Goal: Task Accomplishment & Management: Complete application form

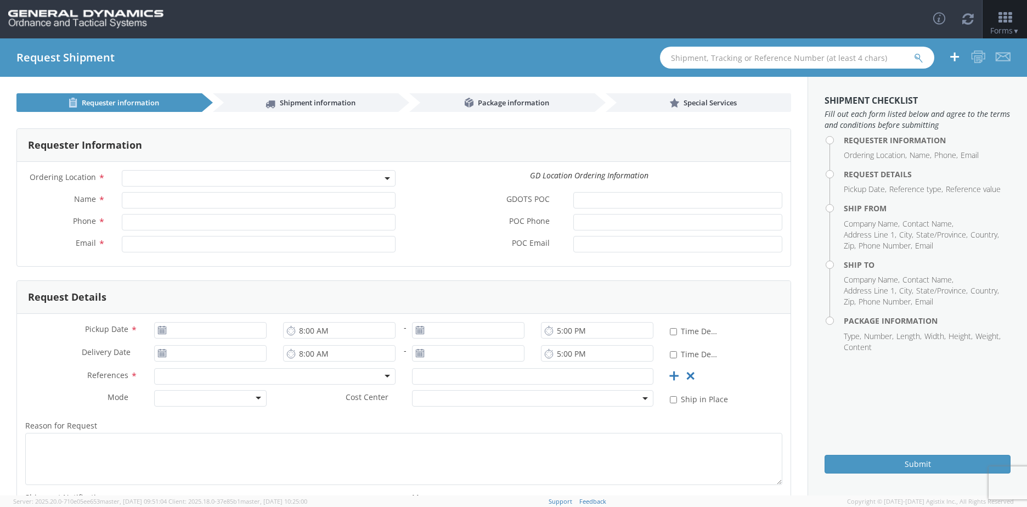
click at [305, 180] on span at bounding box center [259, 178] width 274 height 16
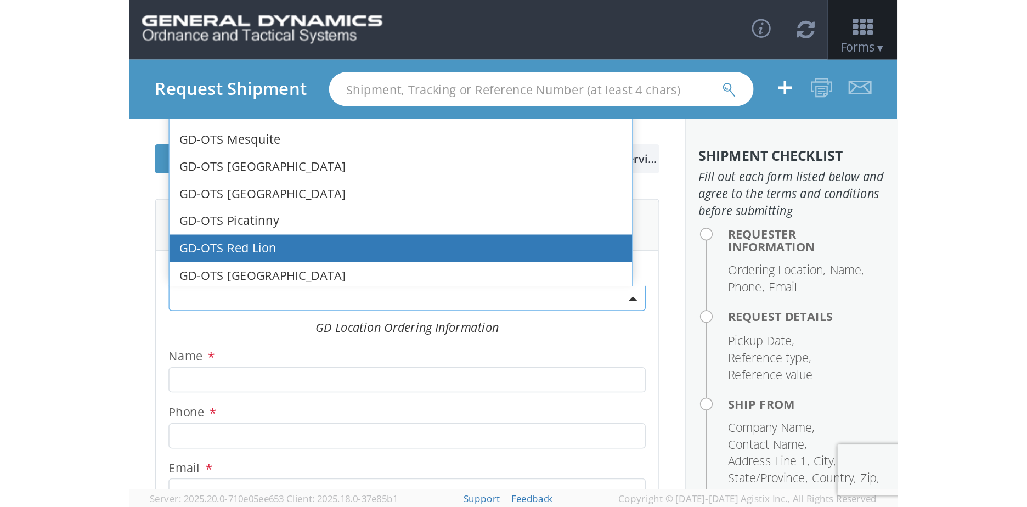
scroll to position [229, 0]
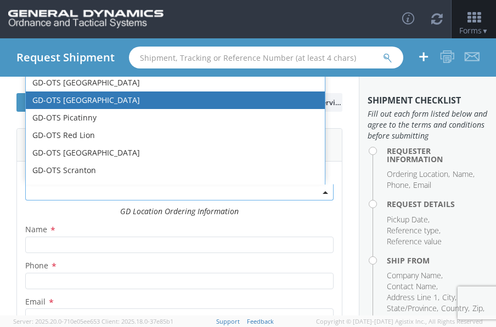
select select "311"
type input "[PERSON_NAME][EMAIL_ADDRESS][DOMAIN_NAME]"
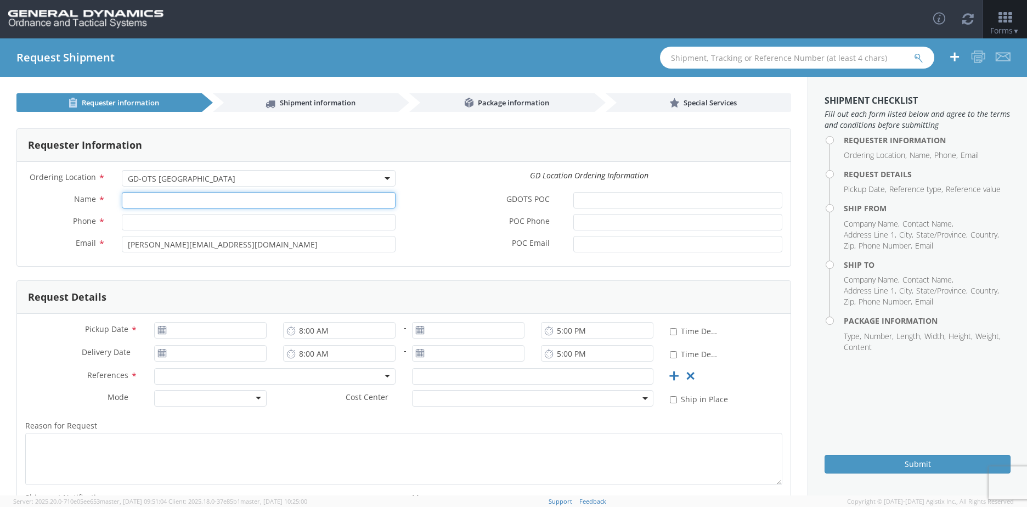
click at [167, 203] on input "Name *" at bounding box center [259, 200] width 274 height 16
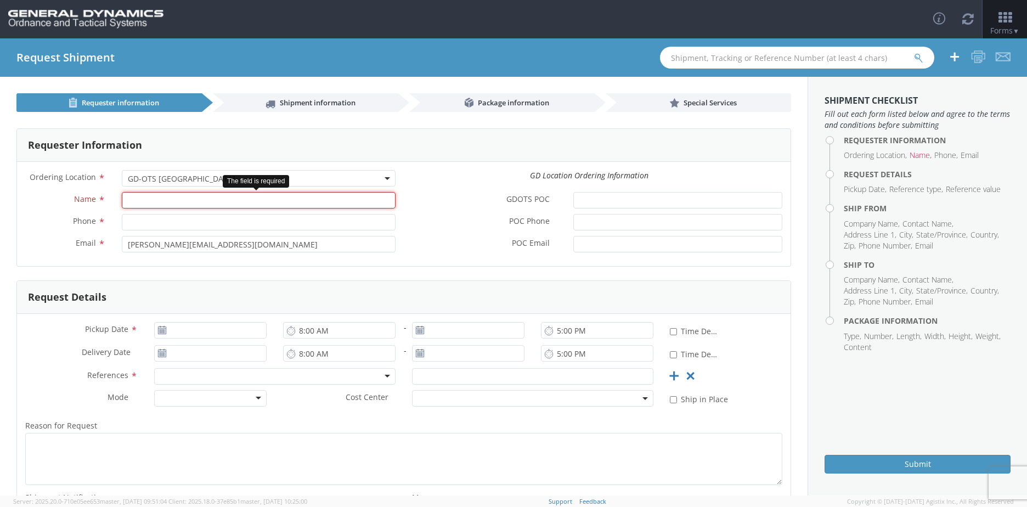
click at [145, 201] on input "Name *" at bounding box center [259, 200] width 274 height 16
click at [141, 221] on input "Phone *" at bounding box center [259, 222] width 274 height 16
type input "8508976268"
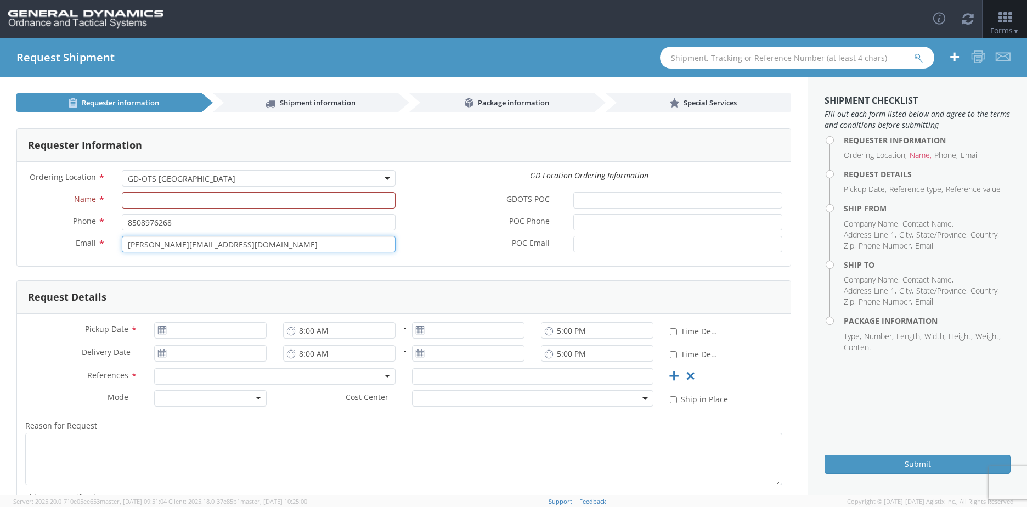
drag, startPoint x: 241, startPoint y: 242, endPoint x: 117, endPoint y: 250, distance: 124.7
click at [117, 250] on div "[PERSON_NAME][EMAIL_ADDRESS][DOMAIN_NAME]" at bounding box center [259, 244] width 290 height 16
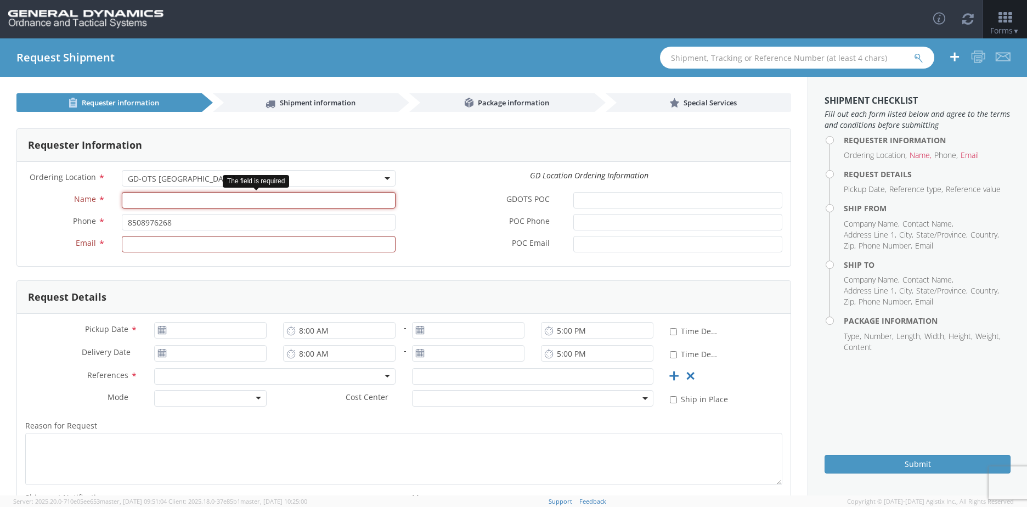
click at [136, 203] on input "Name *" at bounding box center [259, 200] width 274 height 16
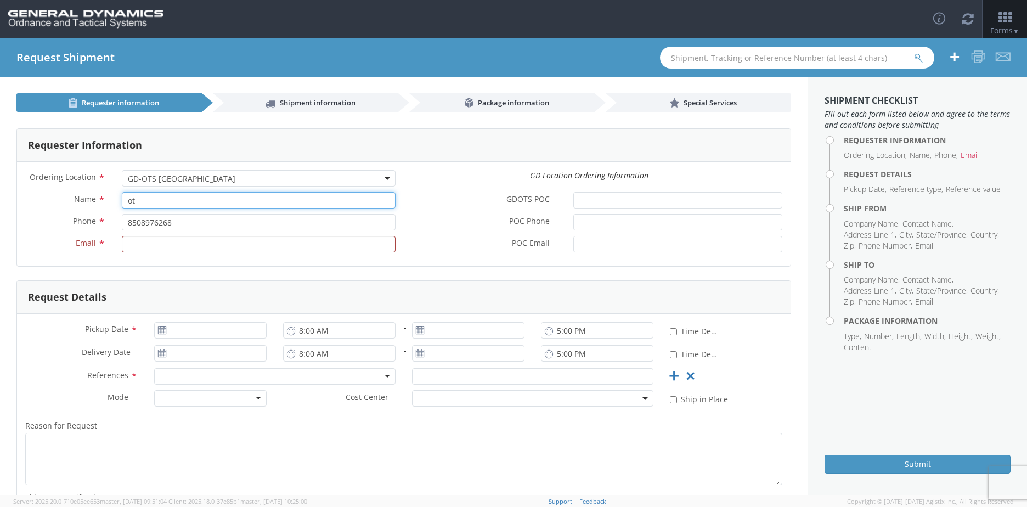
type input "o"
type input "OTS AP"
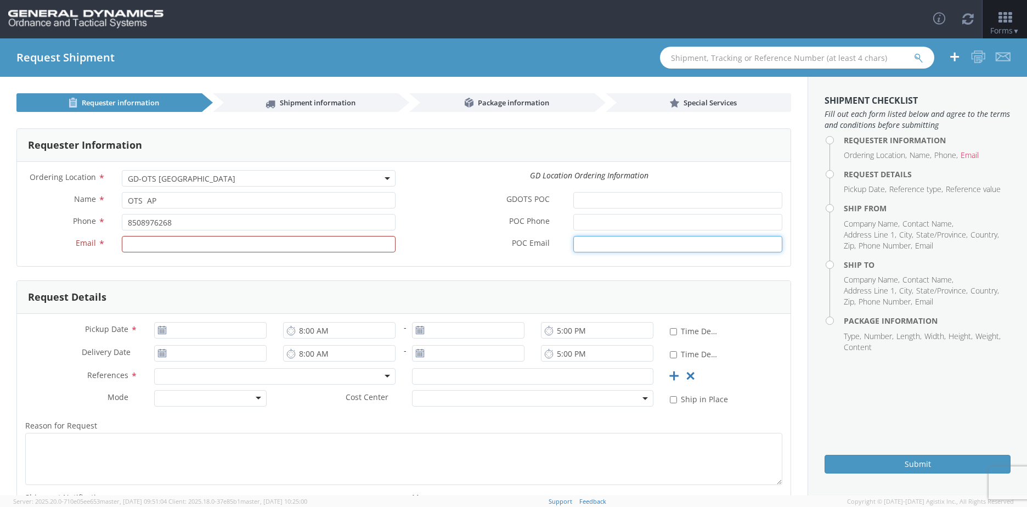
click at [573, 250] on input "POC Email *" at bounding box center [677, 244] width 209 height 16
click at [135, 242] on input "Email *" at bounding box center [259, 244] width 274 height 16
paste input "[PERSON_NAME][EMAIL_ADDRESS][DOMAIN_NAME]"
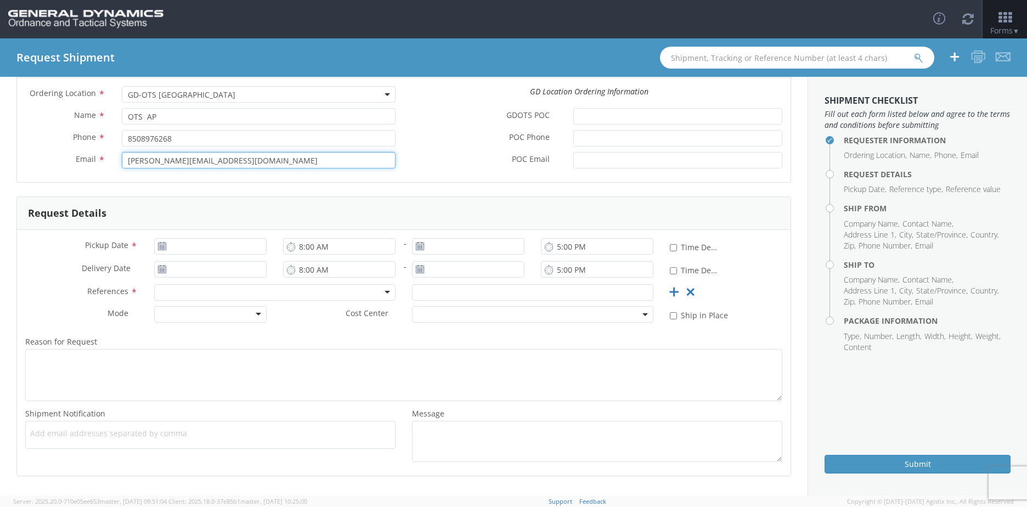
scroll to position [110, 0]
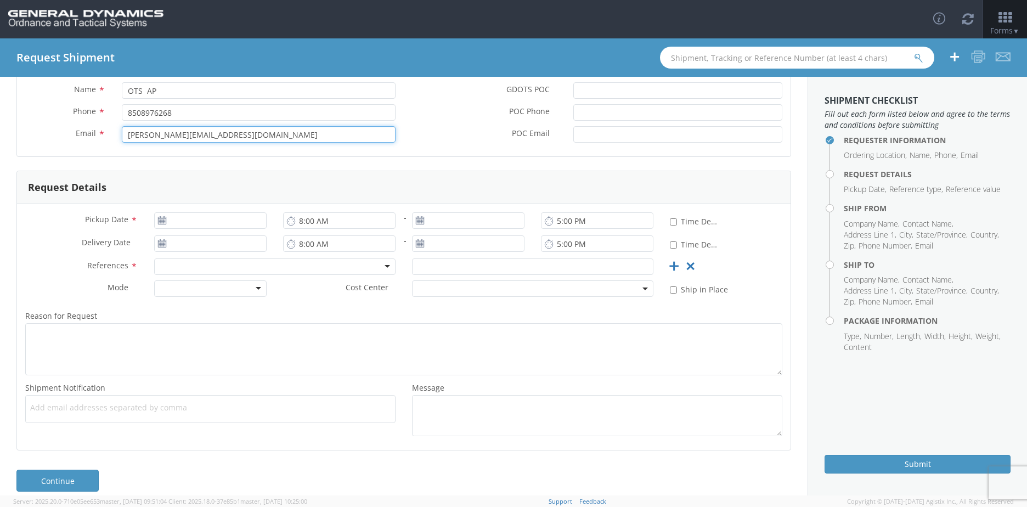
type input "[PERSON_NAME][EMAIL_ADDRESS][DOMAIN_NAME]"
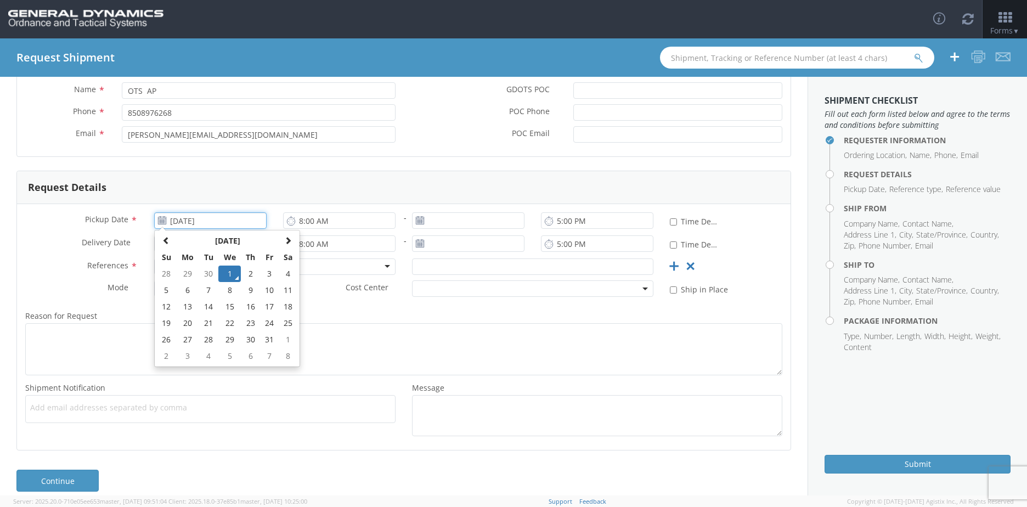
click at [248, 217] on input "[DATE]" at bounding box center [210, 220] width 112 height 16
click at [186, 289] on td "6" at bounding box center [187, 290] width 23 height 16
type input "[DATE]"
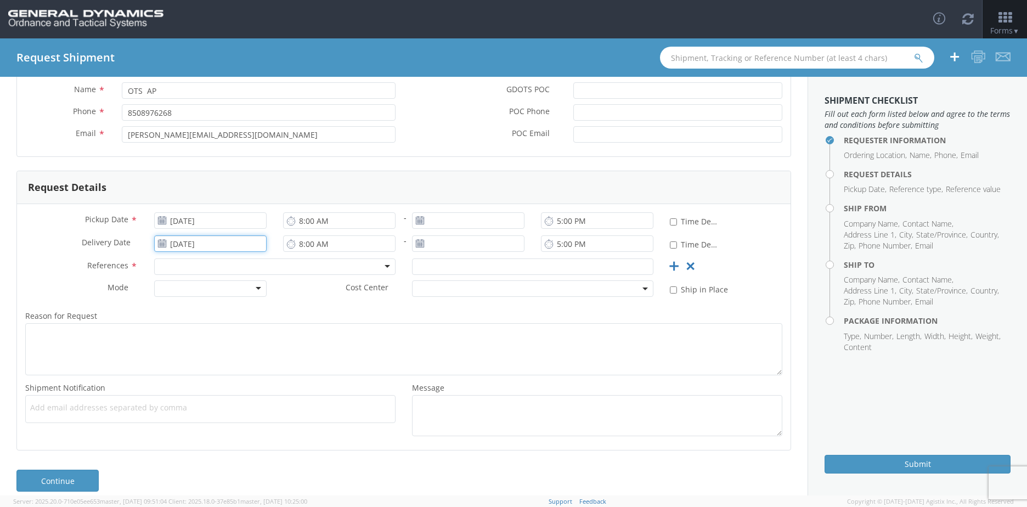
click at [211, 250] on input "[DATE]" at bounding box center [210, 243] width 112 height 16
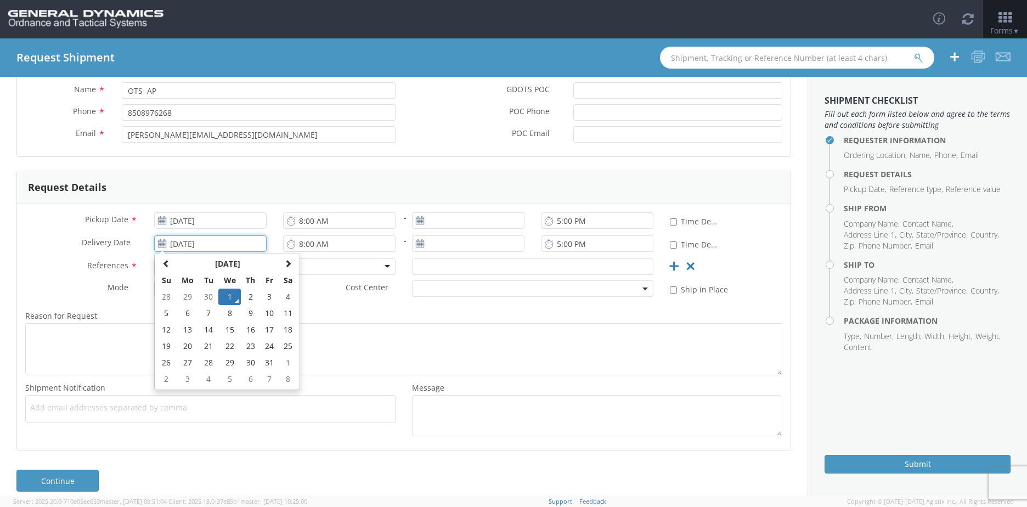
click at [231, 297] on td "1" at bounding box center [229, 296] width 23 height 16
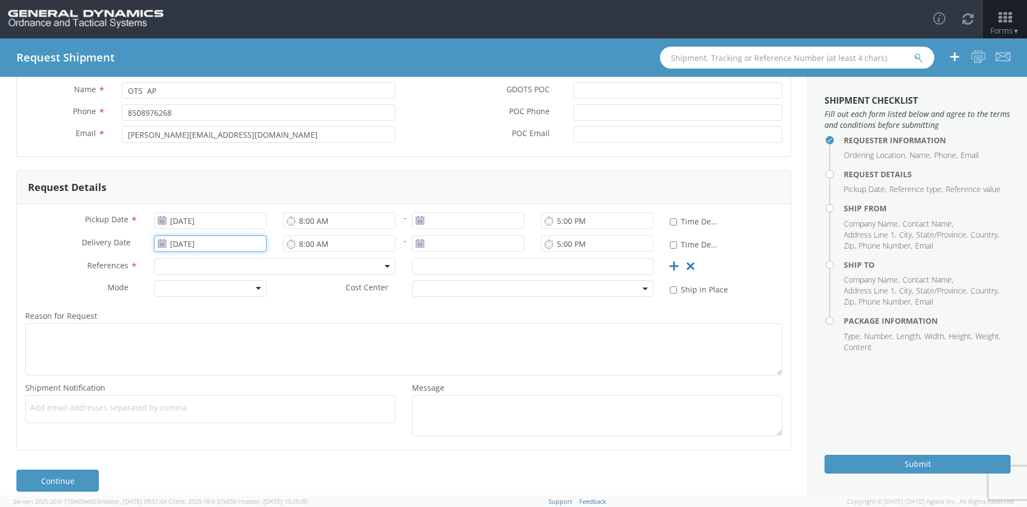
click at [237, 245] on input "[DATE]" at bounding box center [210, 243] width 112 height 16
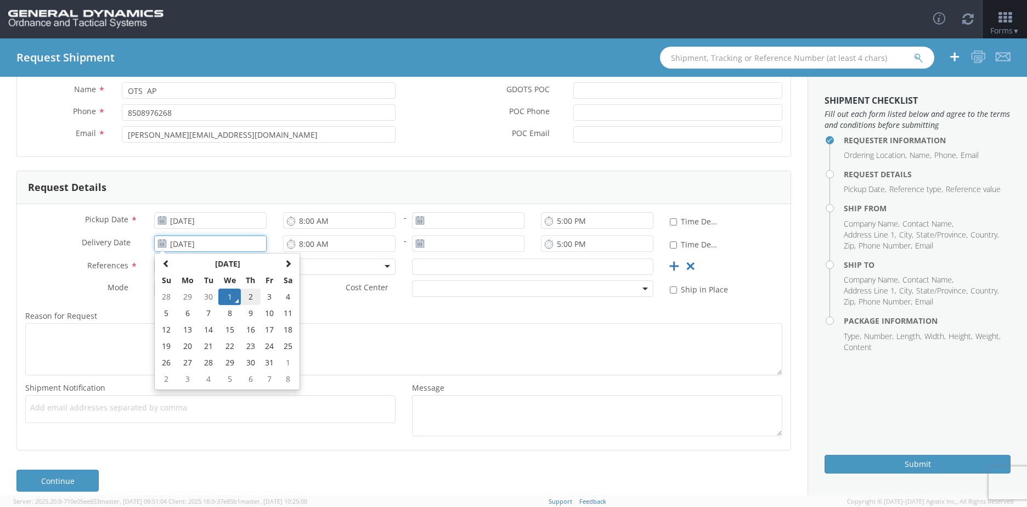
click at [252, 295] on td "2" at bounding box center [250, 296] width 19 height 16
type input "[DATE]"
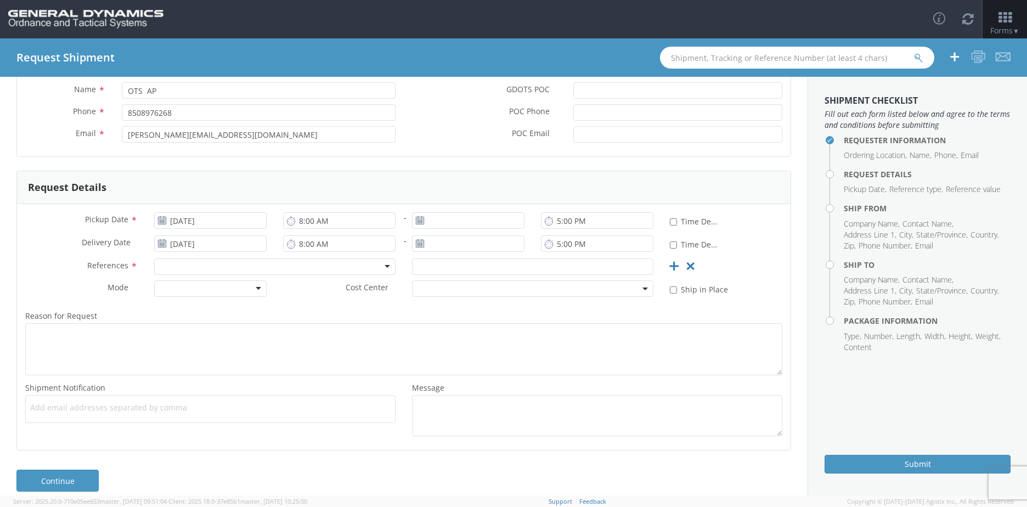
click at [229, 233] on div "Pickup Date * [DATE]" at bounding box center [146, 223] width 258 height 22
click at [233, 224] on input "[DATE]" at bounding box center [210, 220] width 112 height 16
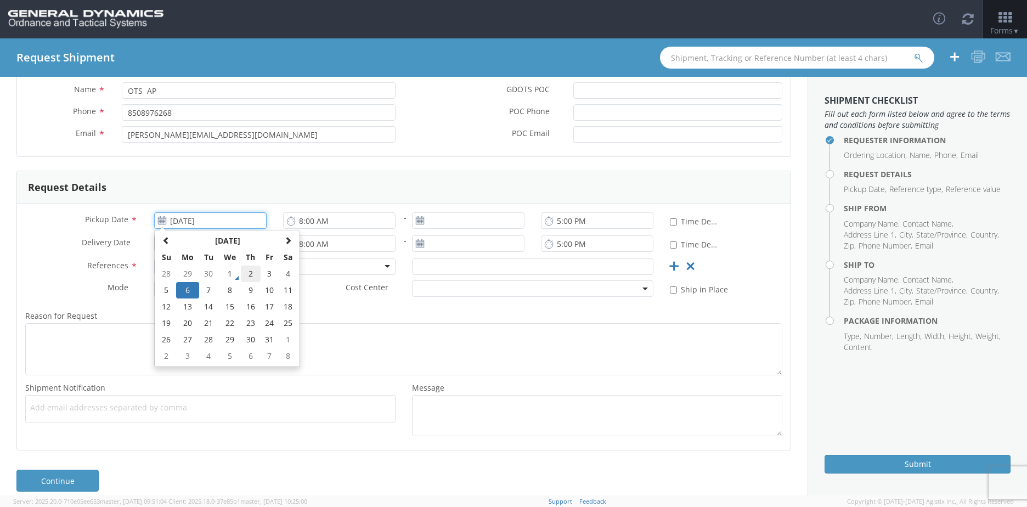
click at [253, 275] on td "2" at bounding box center [250, 273] width 19 height 16
type input "[DATE]"
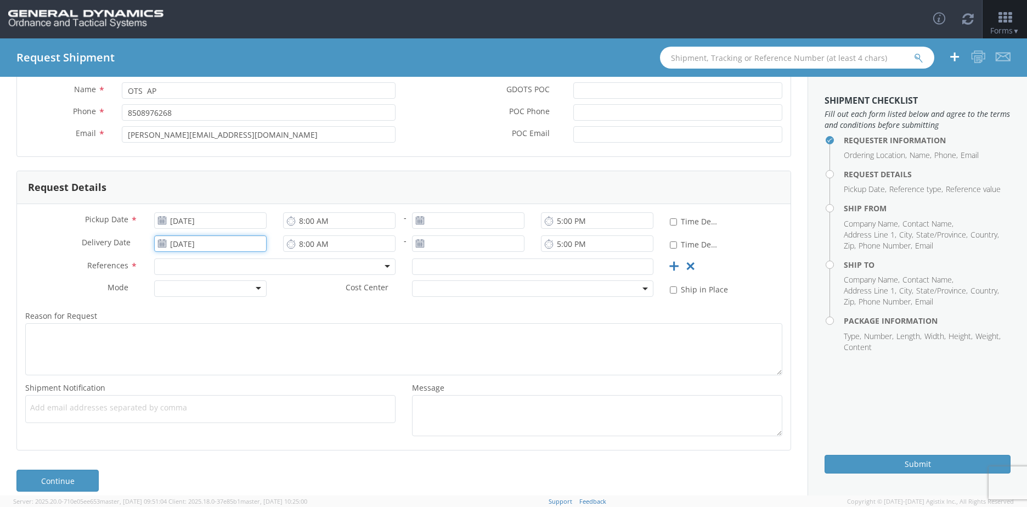
click at [223, 248] on input "[DATE]" at bounding box center [210, 243] width 112 height 16
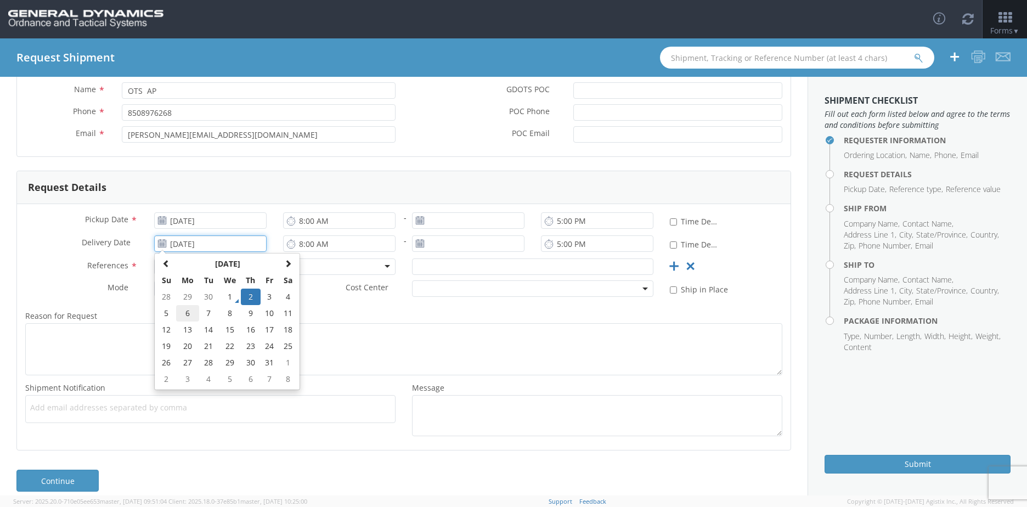
click at [179, 312] on td "6" at bounding box center [187, 313] width 23 height 16
type input "[DATE]"
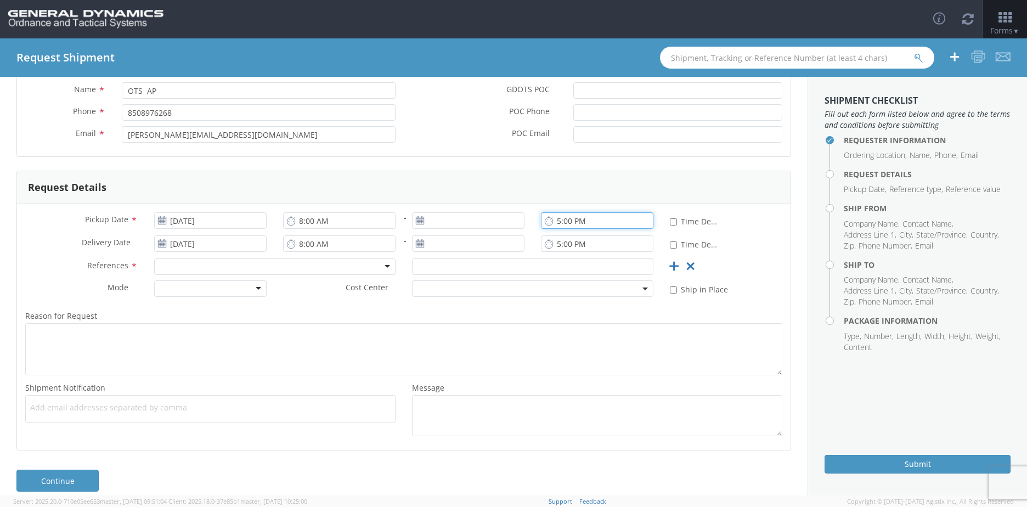
click at [554, 219] on input "5:00 PM" at bounding box center [597, 220] width 112 height 16
type input "4:00 PM"
click at [554, 243] on input "5:00 PM" at bounding box center [597, 243] width 112 height 16
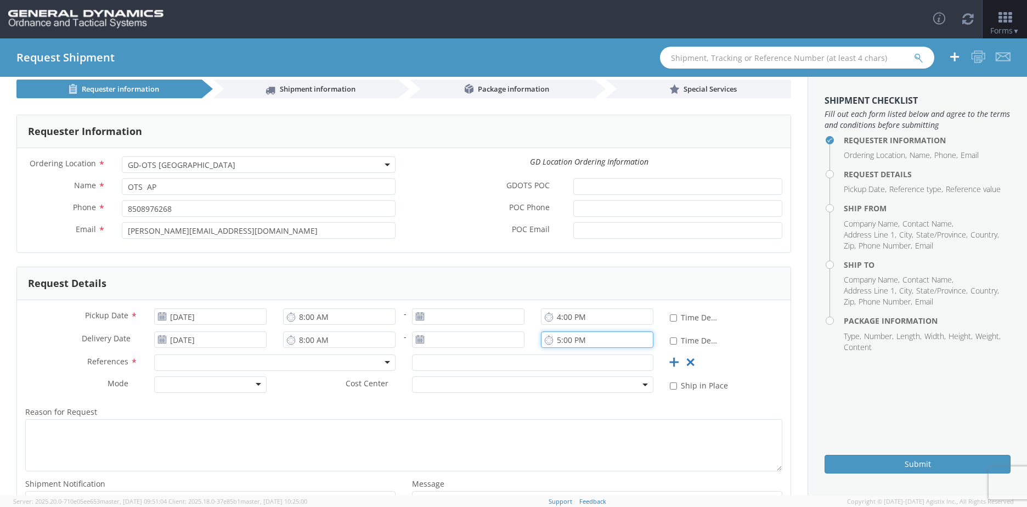
scroll to position [0, 0]
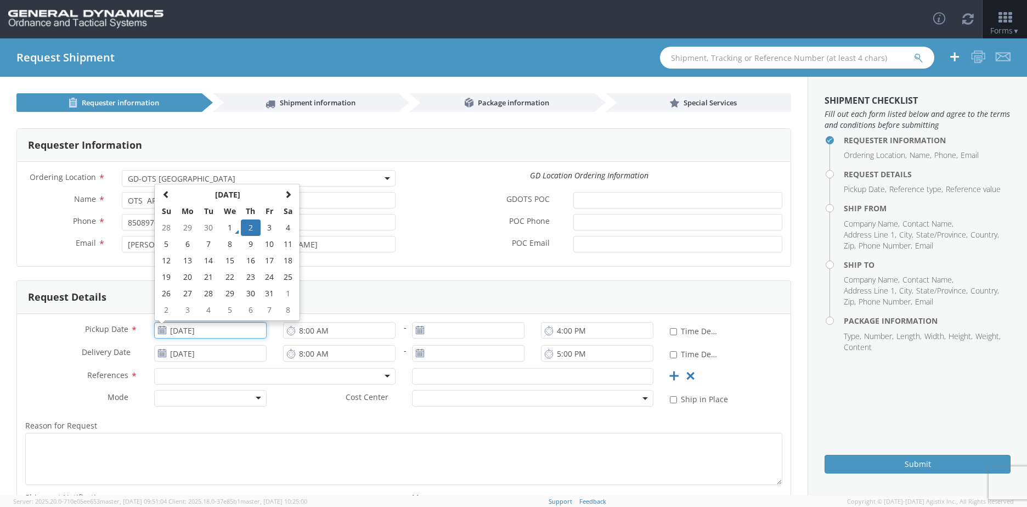
click at [189, 330] on input "[DATE]" at bounding box center [210, 330] width 112 height 16
click at [186, 243] on td "6" at bounding box center [187, 244] width 23 height 16
type input "[DATE]"
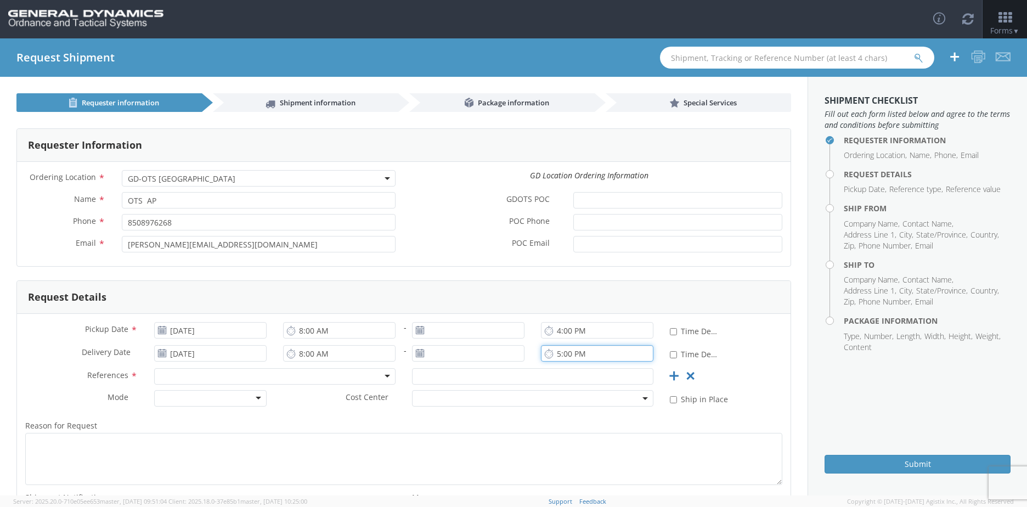
click at [554, 355] on input "5:00 PM" at bounding box center [597, 353] width 112 height 16
type input "2:00 PM"
click at [416, 326] on icon at bounding box center [419, 330] width 9 height 9
click at [390, 327] on input "8:00 AM" at bounding box center [339, 330] width 112 height 16
type input "6:00 AM"
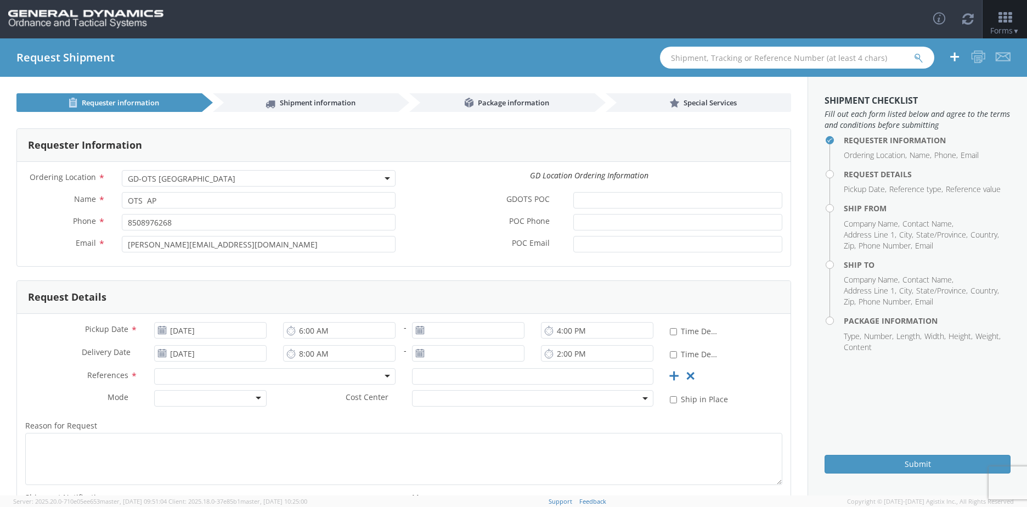
click at [248, 375] on div at bounding box center [274, 376] width 241 height 16
click at [290, 378] on div "Purchase Order" at bounding box center [274, 376] width 241 height 16
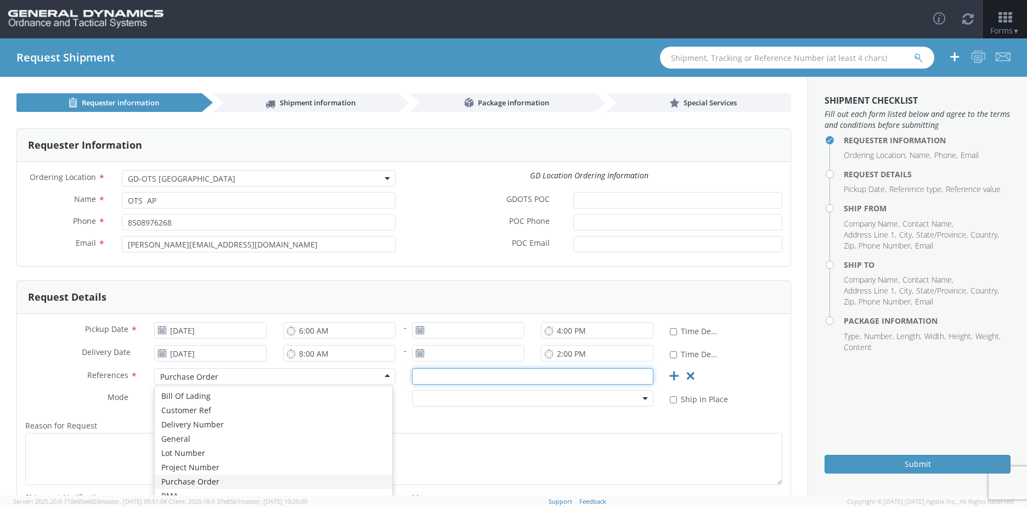
click at [415, 373] on input "text" at bounding box center [532, 376] width 241 height 16
type input "107327"
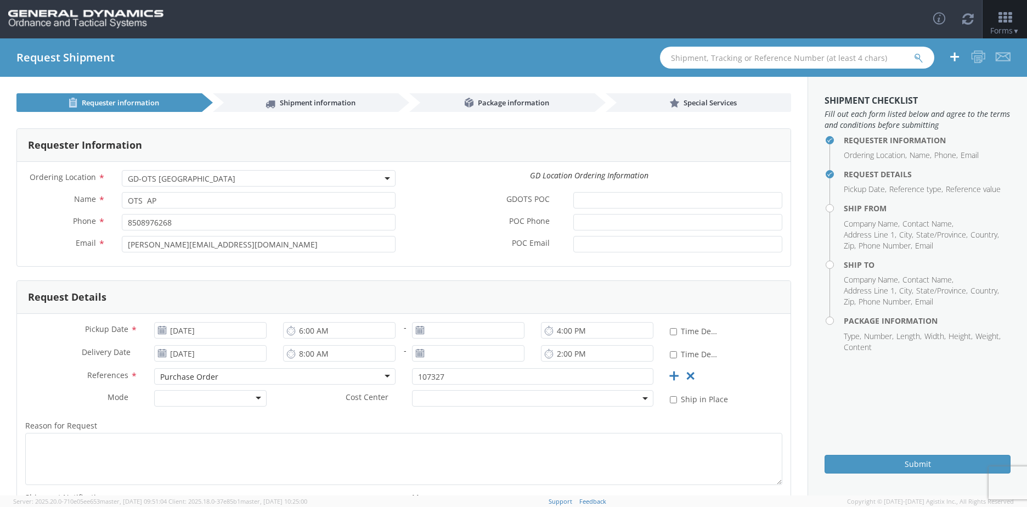
click at [254, 398] on div at bounding box center [210, 398] width 112 height 16
click at [25, 365] on div "Delivery Date * [DATE]" at bounding box center [146, 356] width 258 height 22
click at [416, 329] on use at bounding box center [420, 330] width 8 height 8
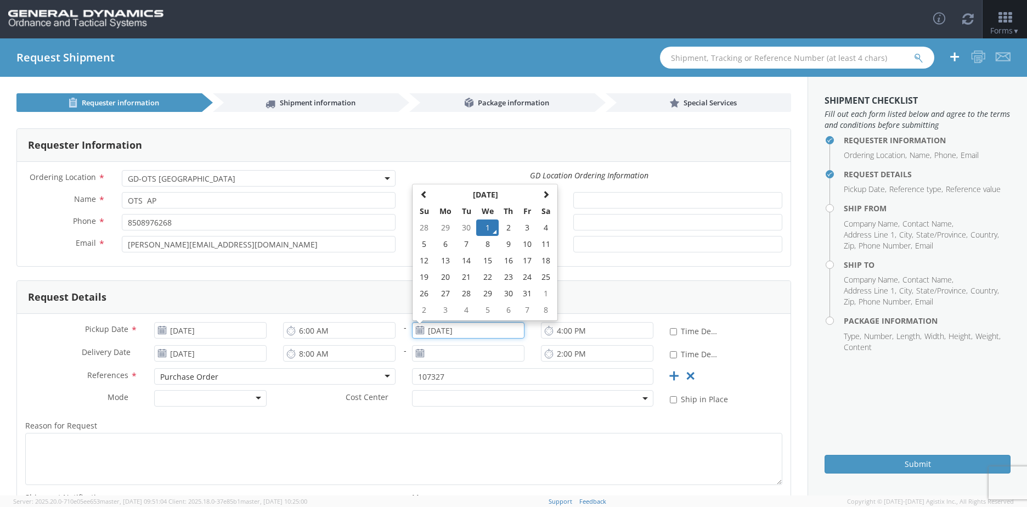
click at [422, 333] on input "[DATE]" at bounding box center [468, 330] width 112 height 16
click at [443, 242] on td "6" at bounding box center [445, 244] width 23 height 16
type input "[DATE]"
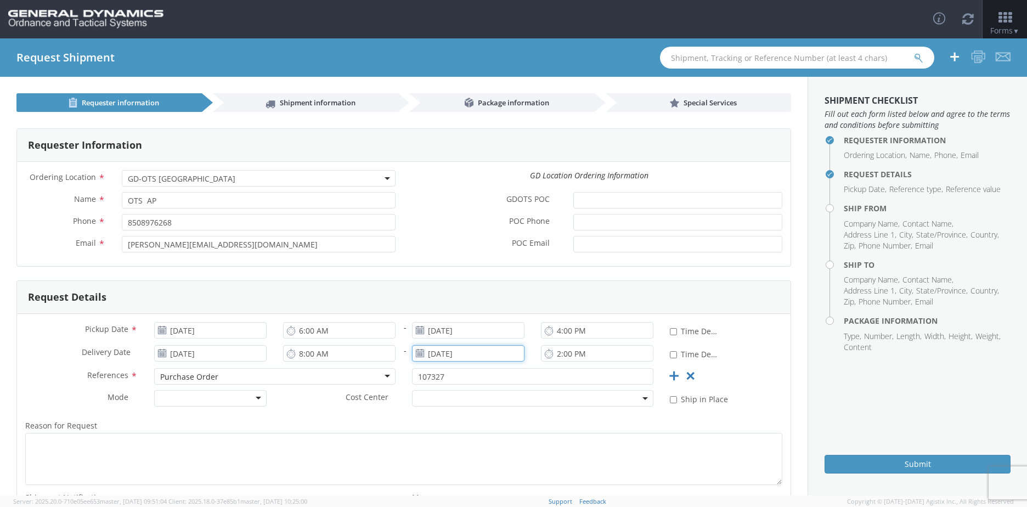
click at [440, 354] on input "[DATE]" at bounding box center [468, 353] width 112 height 16
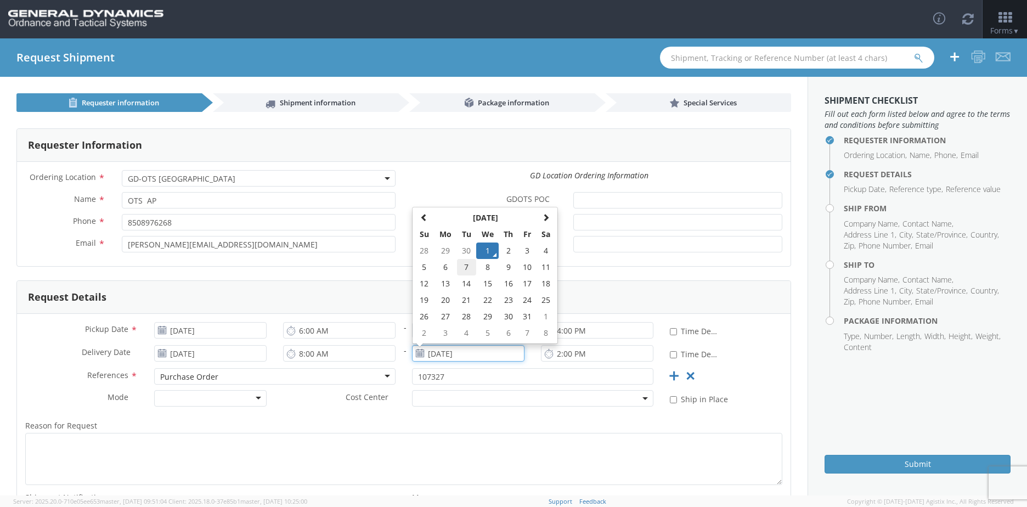
click at [467, 263] on td "7" at bounding box center [466, 267] width 19 height 16
type input "[DATE]"
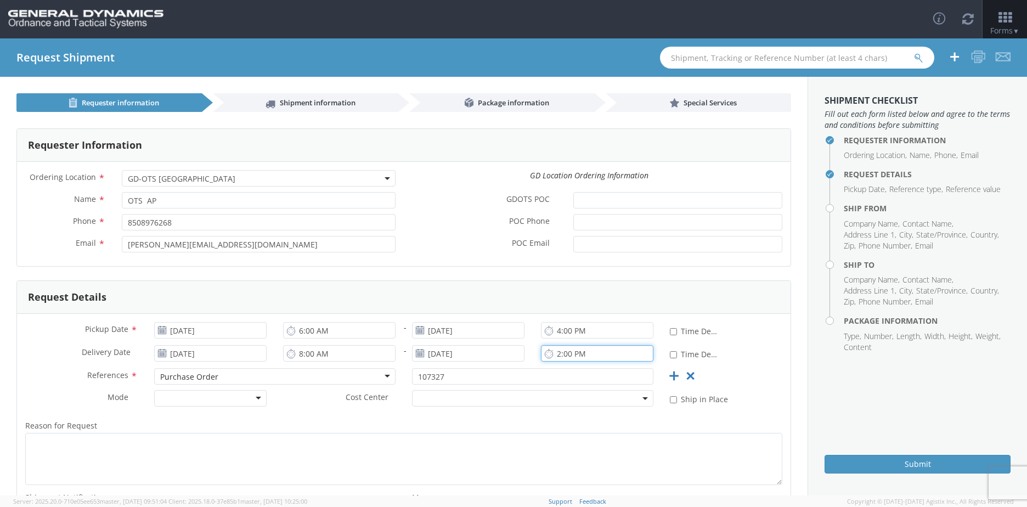
click at [554, 350] on input "2:00 PM" at bounding box center [597, 353] width 112 height 16
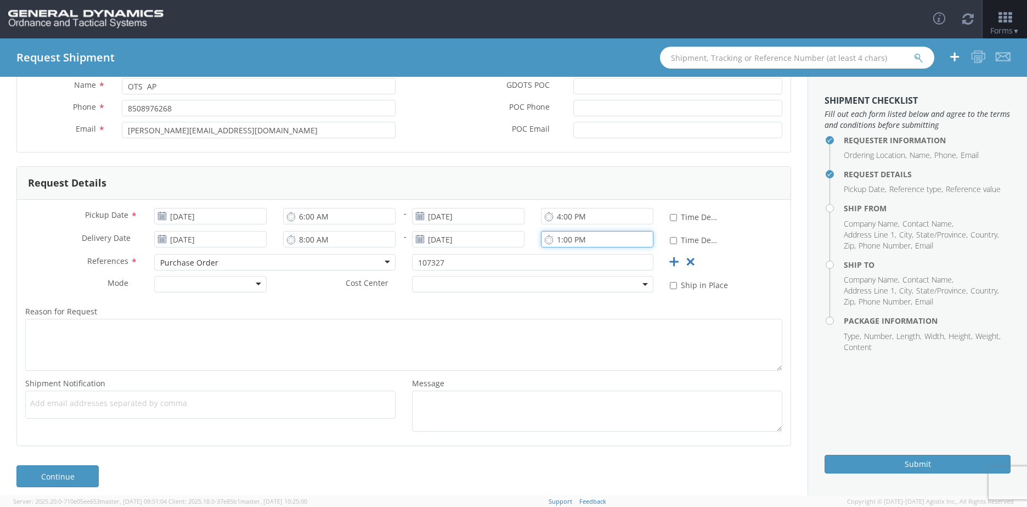
scroll to position [122, 0]
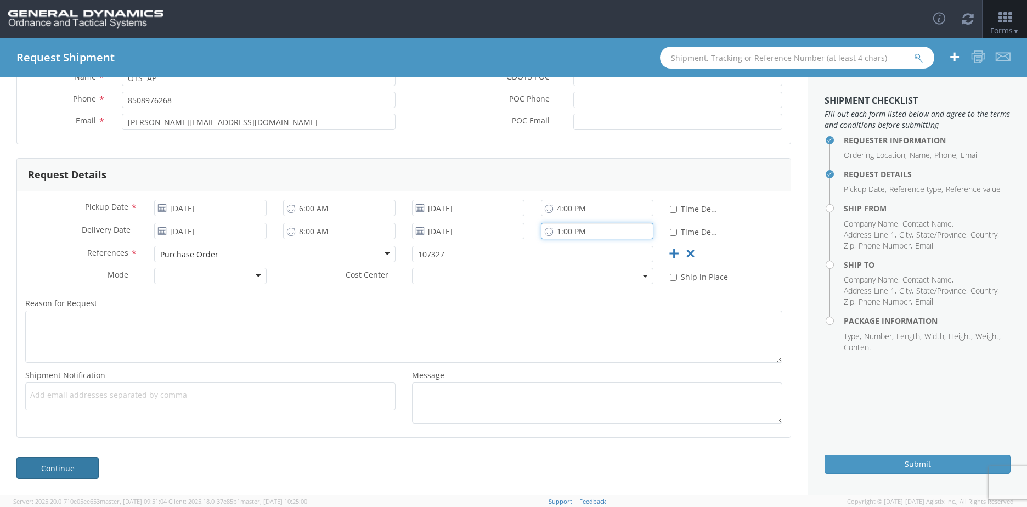
type input "1:00 PM"
click at [57, 466] on link "Continue" at bounding box center [57, 468] width 82 height 22
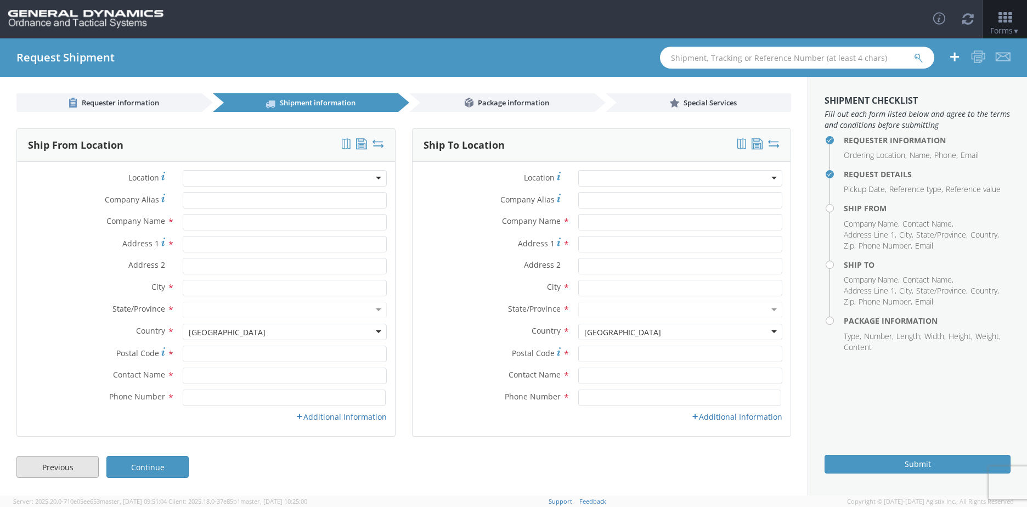
scroll to position [0, 0]
click at [197, 221] on input "text" at bounding box center [285, 222] width 204 height 16
type input "n"
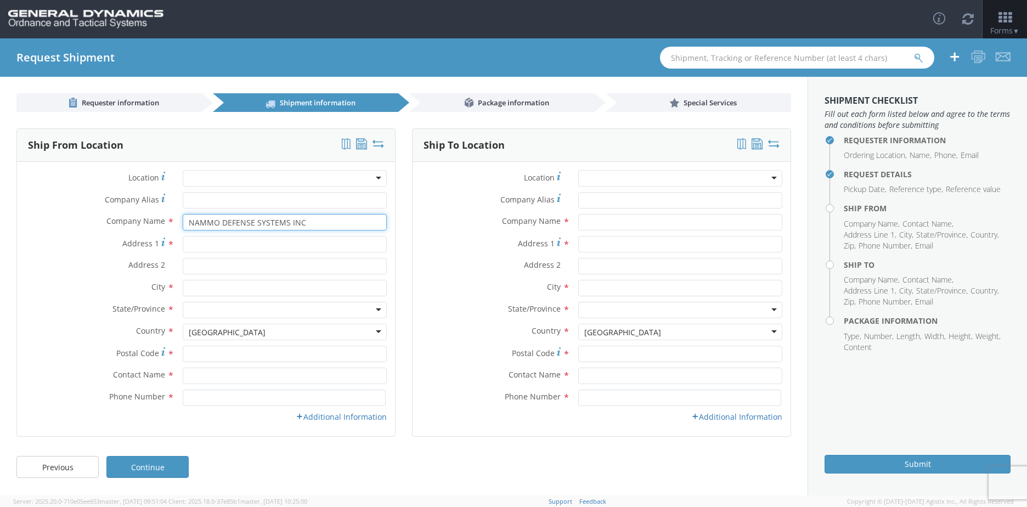
type input "NAMMO DEFENSE SYSTEMS INC"
click at [199, 244] on input "Address 1 *" at bounding box center [285, 244] width 204 height 16
type input "[STREET_ADDRESS][PERSON_NAME]"
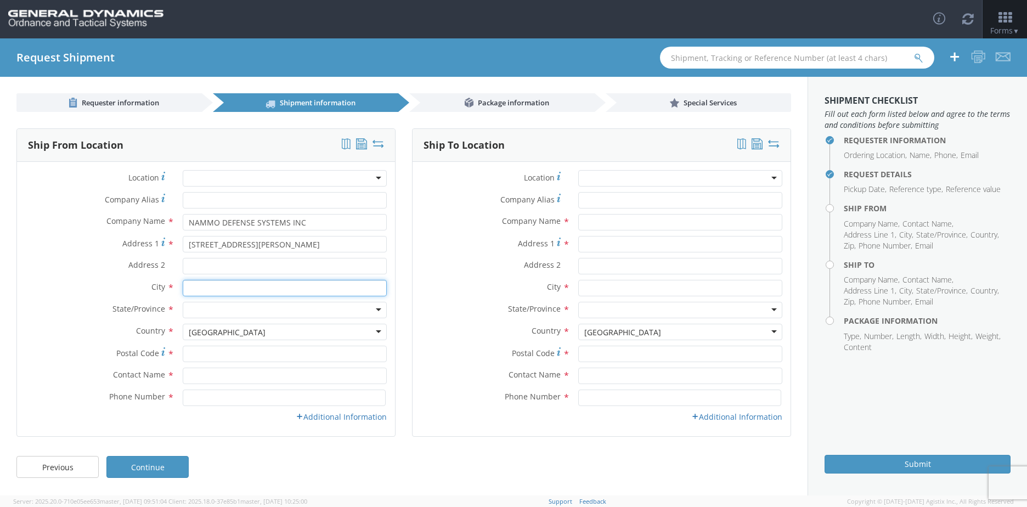
click at [206, 285] on input "text" at bounding box center [285, 288] width 204 height 16
type input "MESA,"
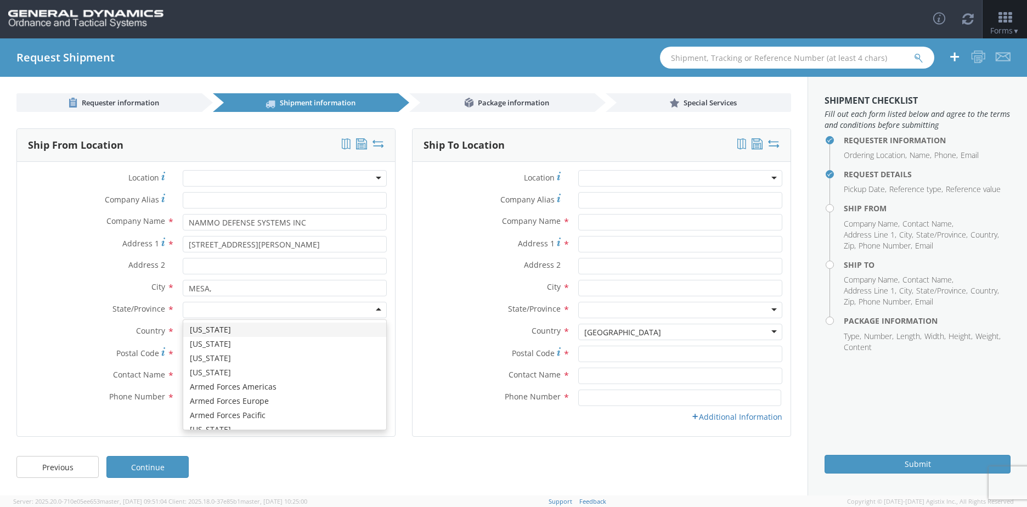
click at [195, 307] on div at bounding box center [285, 310] width 204 height 16
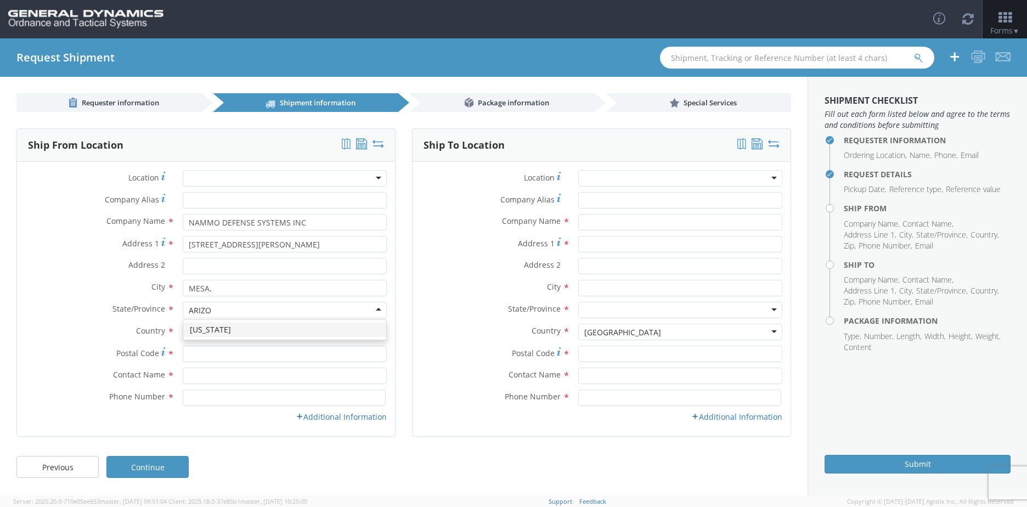
type input "[US_STATE]"
click at [196, 353] on input "Postal Code *" at bounding box center [285, 353] width 204 height 16
type input "85215"
click at [214, 378] on input "text" at bounding box center [285, 375] width 204 height 16
type input "S"
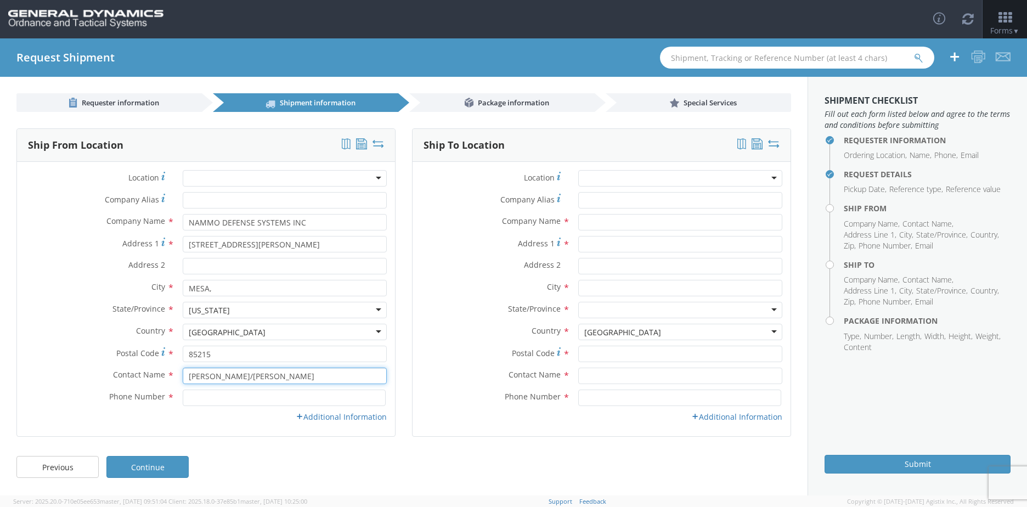
type input "[PERSON_NAME]/[PERSON_NAME]"
click at [213, 401] on input at bounding box center [284, 397] width 203 height 16
type input "[PHONE_NUMBER]"
click at [327, 424] on div "Email * Location Type * Business No Loading Dock Business w/ Loading Dock Const…" at bounding box center [206, 419] width 378 height 16
click at [325, 419] on link "Additional Information" at bounding box center [341, 416] width 91 height 10
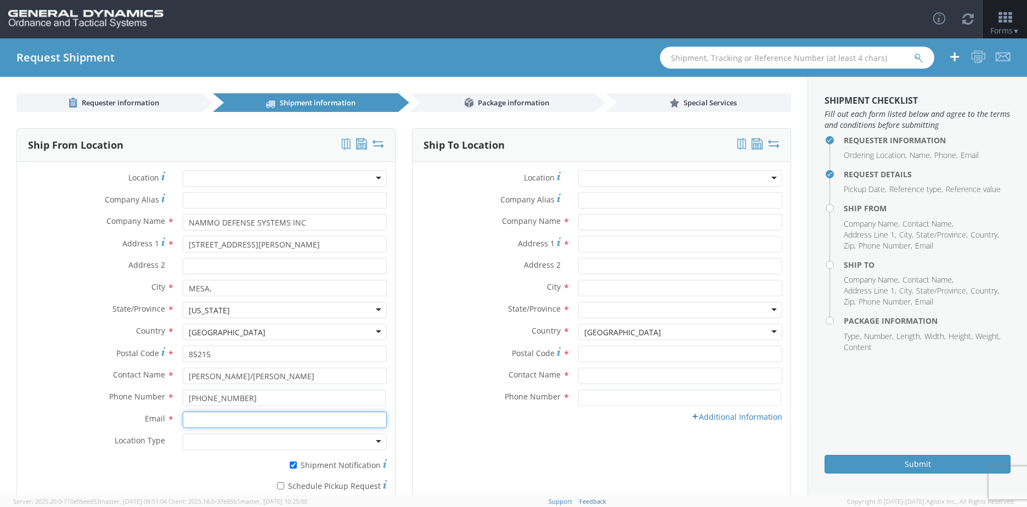
click at [231, 420] on input "Email *" at bounding box center [285, 419] width 204 height 16
type input "S"
type input "[EMAIL_ADDRESS][DOMAIN_NAME]"
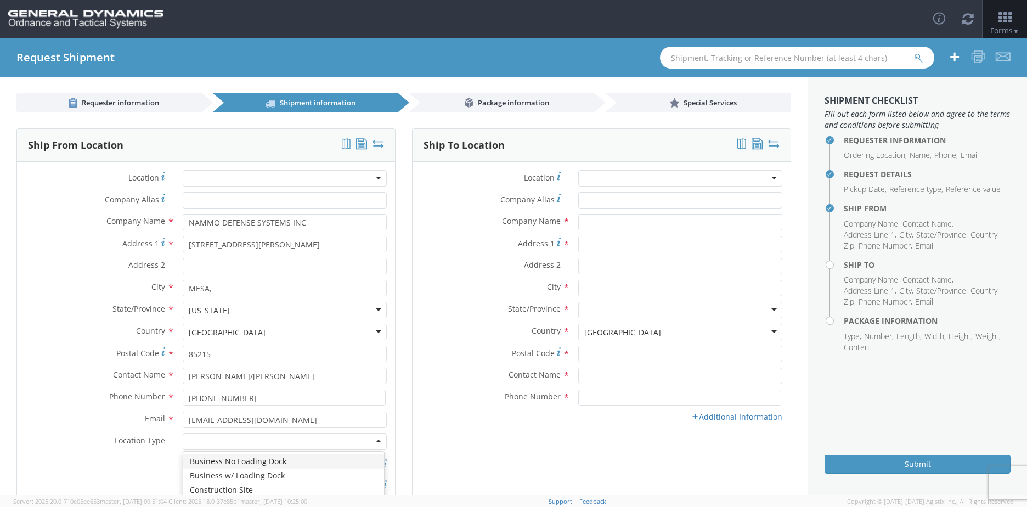
click at [246, 437] on div at bounding box center [285, 441] width 204 height 16
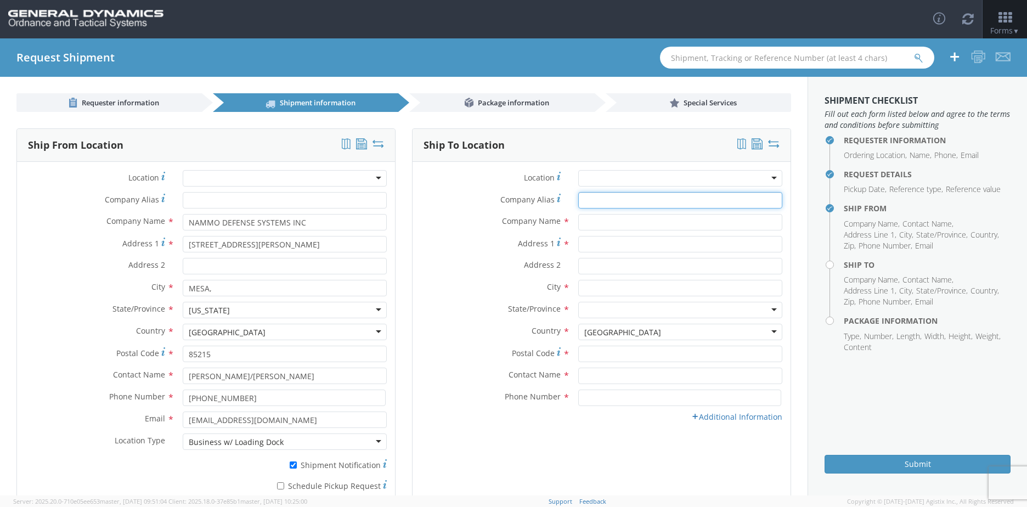
click at [581, 197] on input "Company Alias *" at bounding box center [680, 200] width 204 height 16
click at [582, 219] on input "text" at bounding box center [680, 222] width 204 height 16
type input "u"
type input "[DEMOGRAPHIC_DATA] ARMY YUMA PROVING GROUNDS"
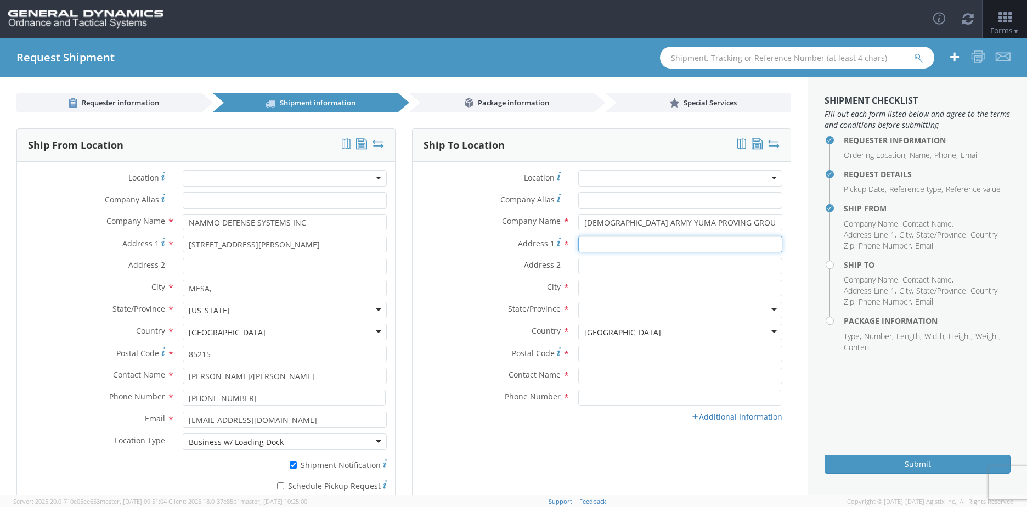
click at [586, 250] on input "Address 1 *" at bounding box center [680, 244] width 204 height 16
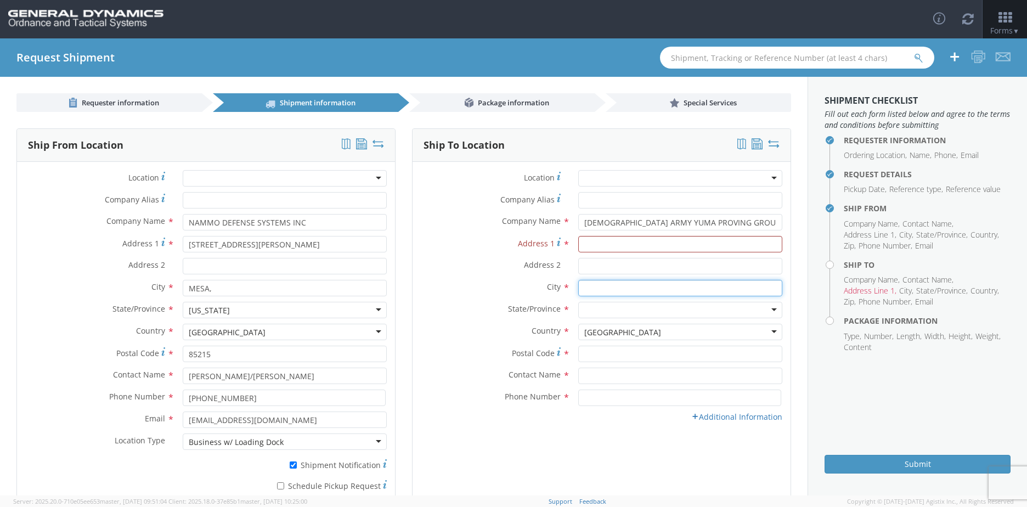
click at [588, 289] on input "text" at bounding box center [680, 288] width 204 height 16
type input "YUMA"
click at [580, 301] on div "City * YUMA" at bounding box center [601, 291] width 378 height 22
click at [579, 303] on div at bounding box center [680, 310] width 204 height 16
click at [588, 354] on input "Postal Code *" at bounding box center [680, 353] width 204 height 16
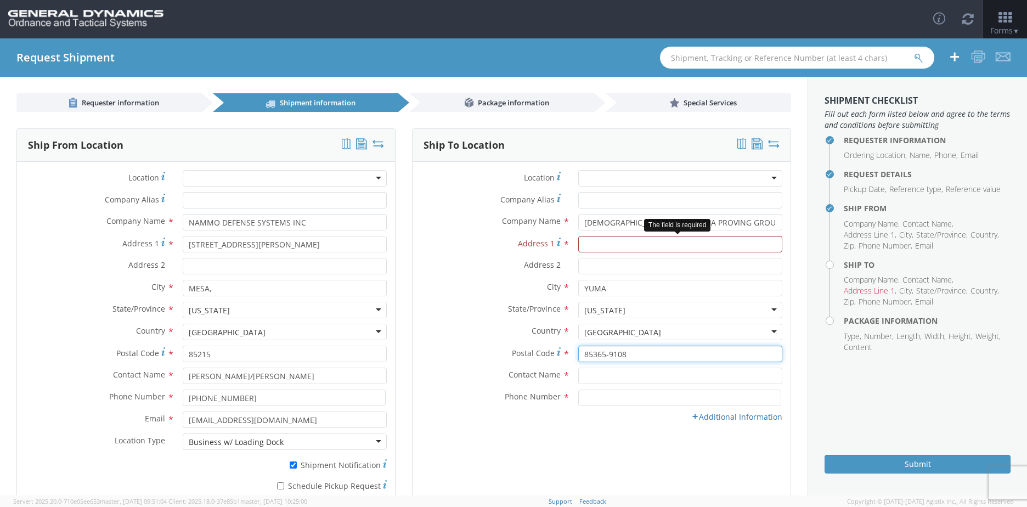
type input "85365-9108"
click at [593, 247] on input "Address 1 *" at bounding box center [680, 244] width 204 height 16
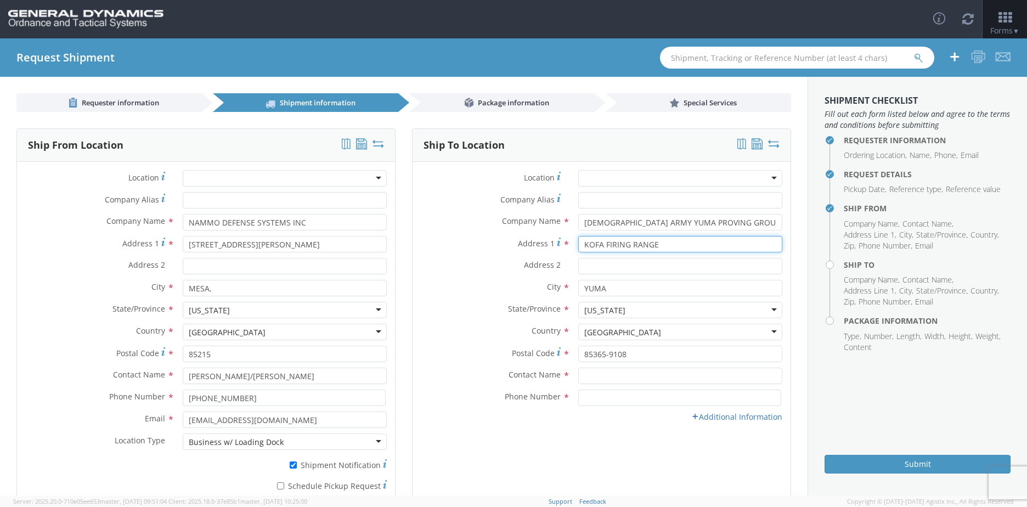
type input "KOFA FIRING RANGE"
click at [579, 266] on input "Address 2 *" at bounding box center [680, 266] width 204 height 16
type input "BLDG 3740"
click at [594, 179] on div at bounding box center [680, 178] width 204 height 16
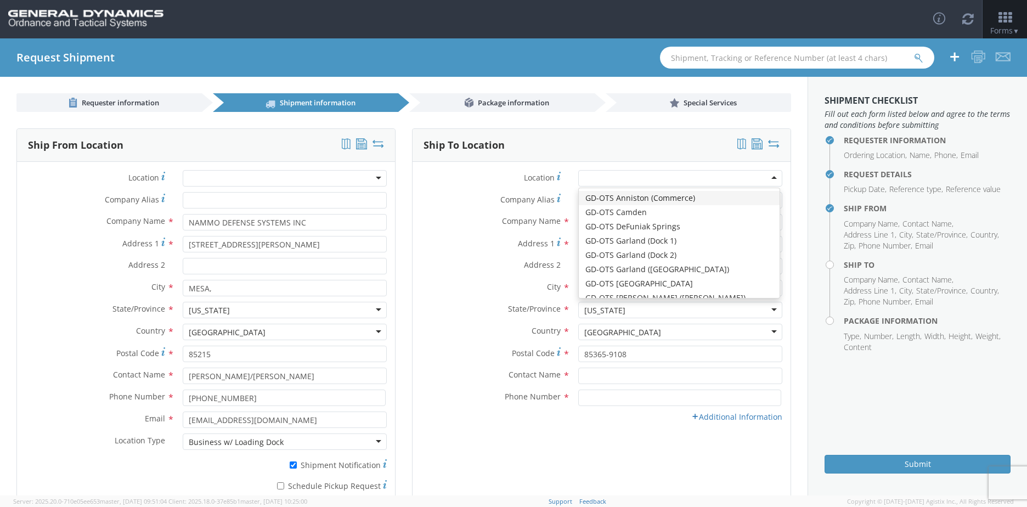
click at [585, 130] on div "Ship To Location" at bounding box center [601, 145] width 378 height 33
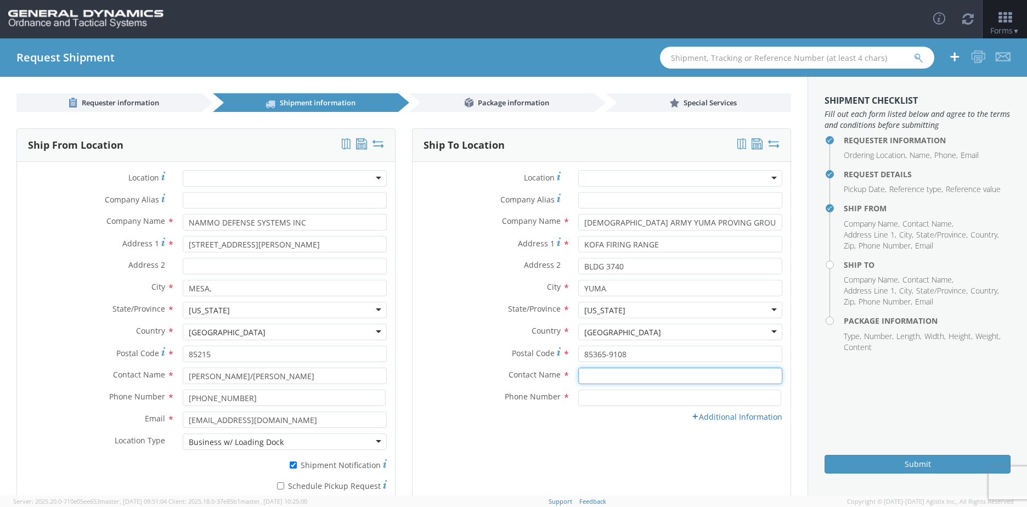
click at [586, 375] on input "text" at bounding box center [680, 375] width 204 height 16
type input "[PERSON_NAME]"
click at [589, 401] on input at bounding box center [679, 397] width 203 height 16
type input "[PHONE_NUMBER]"
click at [727, 413] on link "Additional Information" at bounding box center [736, 416] width 91 height 10
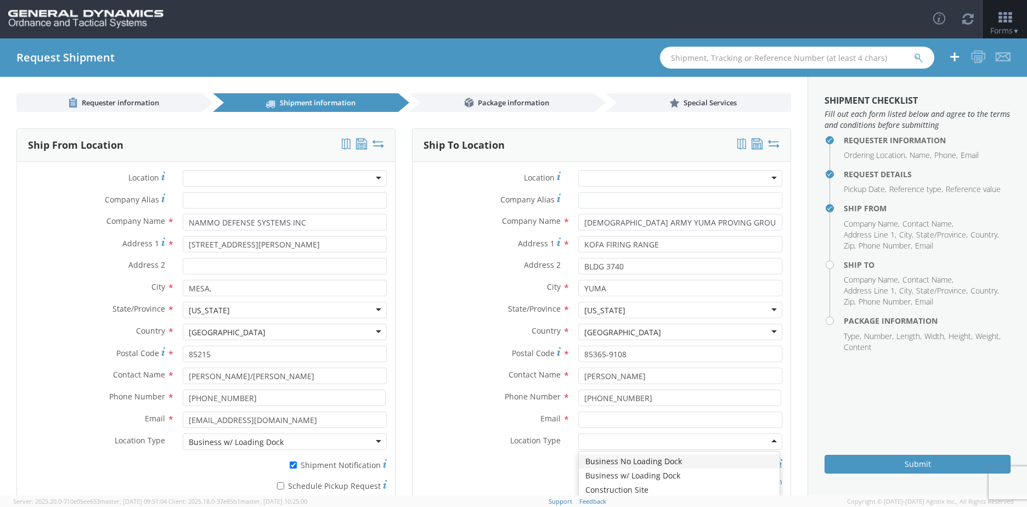
click at [593, 442] on div at bounding box center [680, 441] width 204 height 16
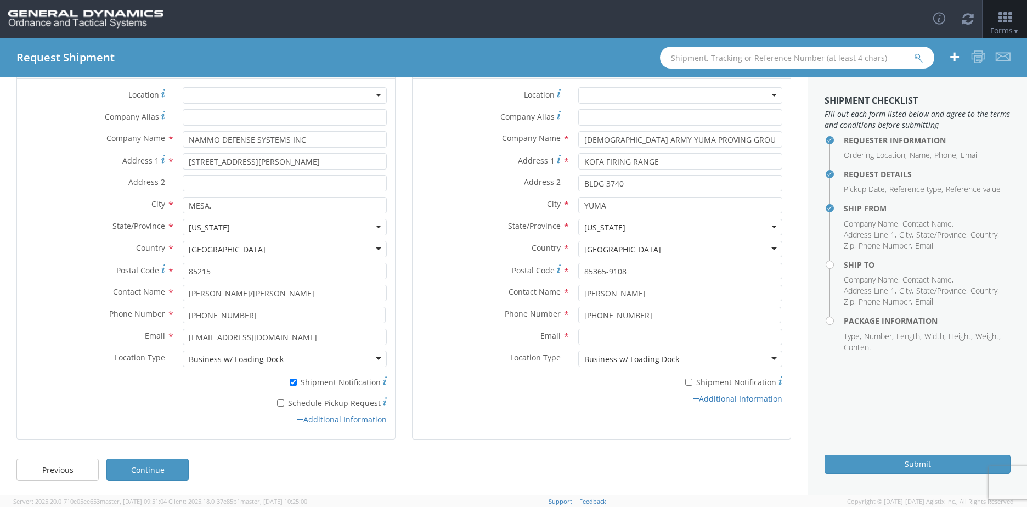
scroll to position [84, 0]
click at [615, 343] on div "Email *" at bounding box center [601, 338] width 378 height 22
click at [616, 337] on input "Email *" at bounding box center [680, 335] width 204 height 16
click at [248, 314] on input "[PHONE_NUMBER]" at bounding box center [284, 313] width 203 height 16
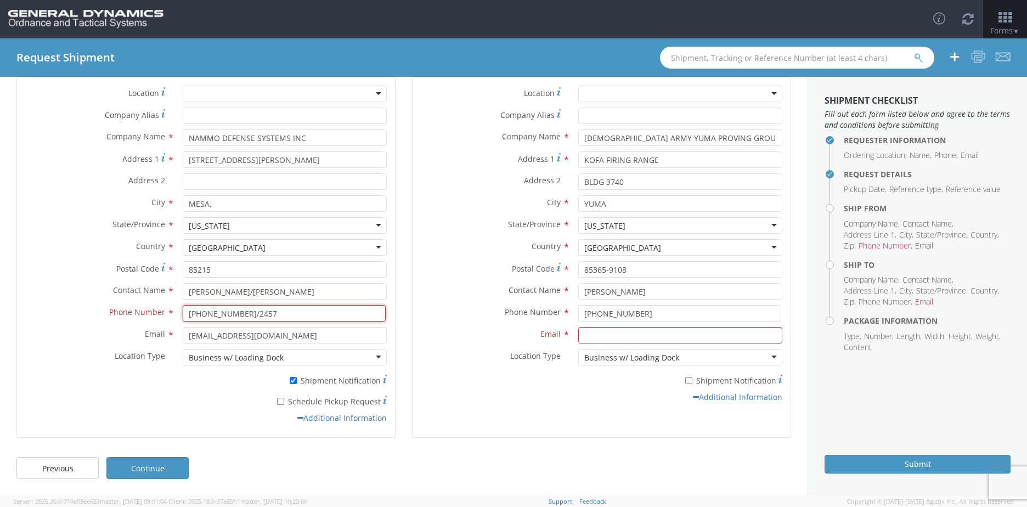
type input "[PHONE_NUMBER]/2457"
click at [203, 334] on input "[EMAIL_ADDRESS][DOMAIN_NAME]" at bounding box center [285, 335] width 204 height 16
click at [198, 333] on input "[EMAIL_ADDRESS][DOMAIN_NAME]" at bounding box center [285, 335] width 204 height 16
click at [217, 336] on input "[EMAIL_ADDRESS][DOMAIN_NAME]" at bounding box center [285, 335] width 204 height 16
type input "[EMAIL_ADDRESS][DOMAIN_NAME]"
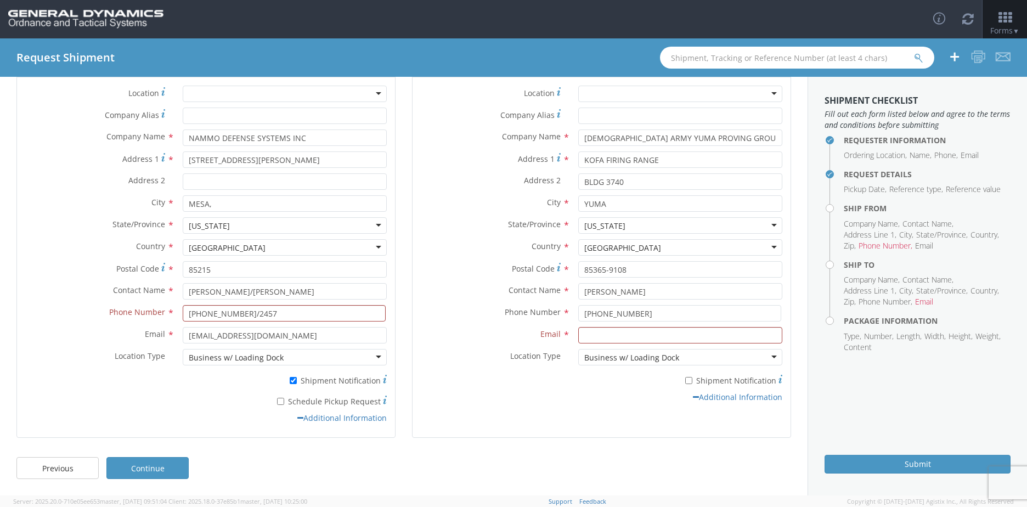
click at [33, 420] on div "Additional Information" at bounding box center [206, 417] width 378 height 11
click at [286, 313] on input "[PHONE_NUMBER]/2457" at bounding box center [284, 313] width 203 height 16
type input "[PHONE_NUMBER]"
click at [564, 442] on div "Ship To Location Location * GD-OTS [GEOGRAPHIC_DATA] (Commerce) GD-OTS [GEOGRAP…" at bounding box center [601, 247] width 379 height 407
click at [626, 337] on input "Email *" at bounding box center [680, 335] width 204 height 16
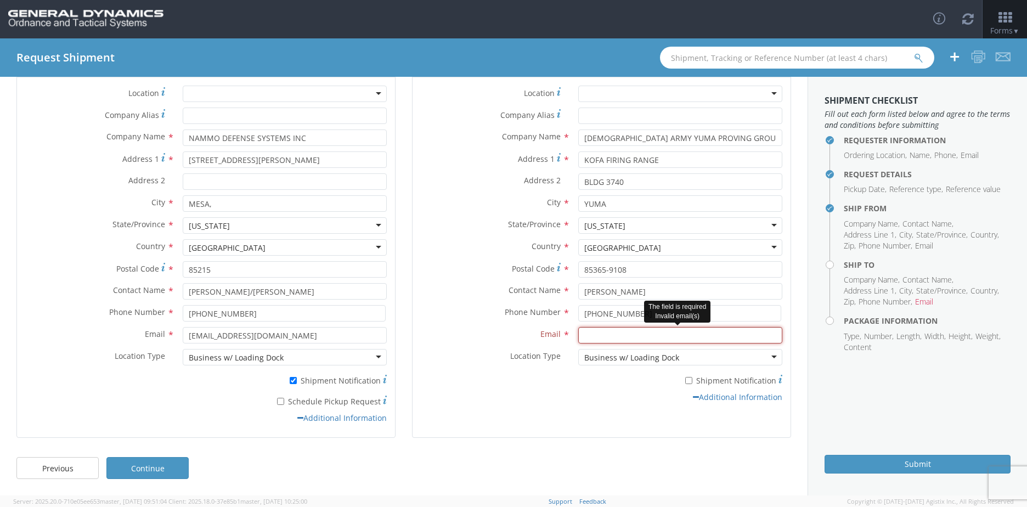
click at [605, 336] on input "Email *" at bounding box center [680, 335] width 204 height 16
type input "n"
click at [628, 383] on label "* Shipment Notification" at bounding box center [680, 379] width 204 height 13
click at [685, 383] on input "* Shipment Notification" at bounding box center [688, 380] width 7 height 7
checkbox input "true"
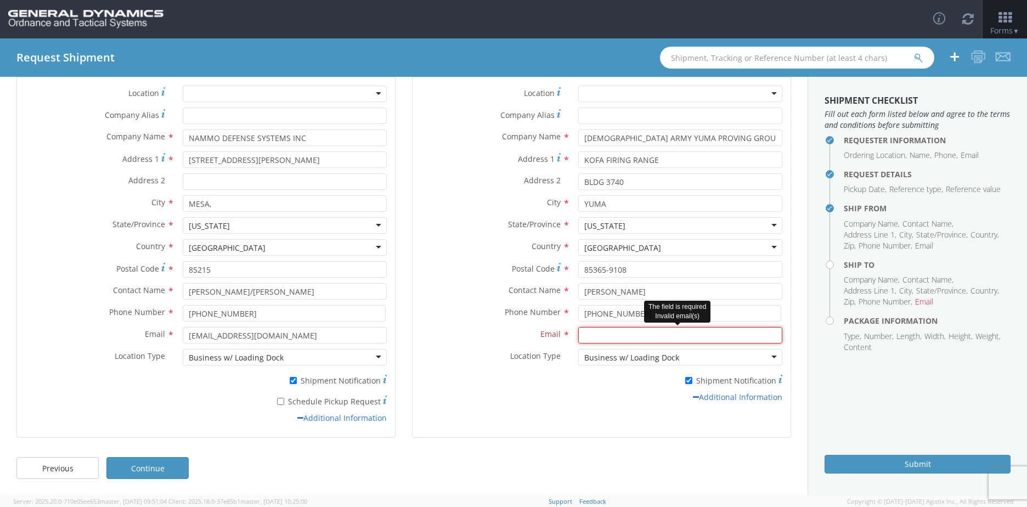
paste input "[PERSON_NAME][EMAIL_ADDRESS][PERSON_NAME][DOMAIN_NAME]"
type input "[PERSON_NAME][EMAIL_ADDRESS][PERSON_NAME][DOMAIN_NAME]"
click at [145, 467] on link "Continue" at bounding box center [147, 468] width 82 height 22
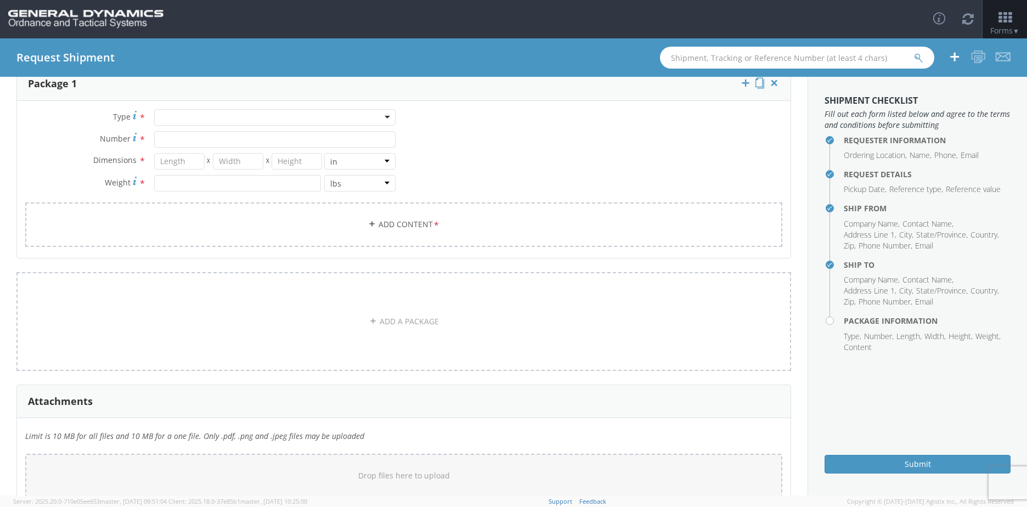
click at [188, 116] on div at bounding box center [274, 117] width 241 height 16
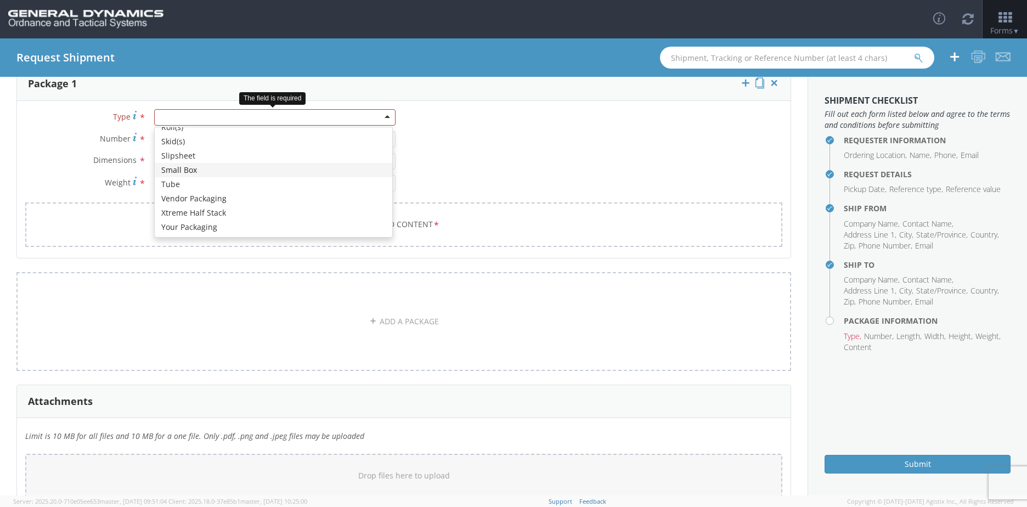
scroll to position [383, 0]
type input "12.25"
type input "11"
type input "1.5"
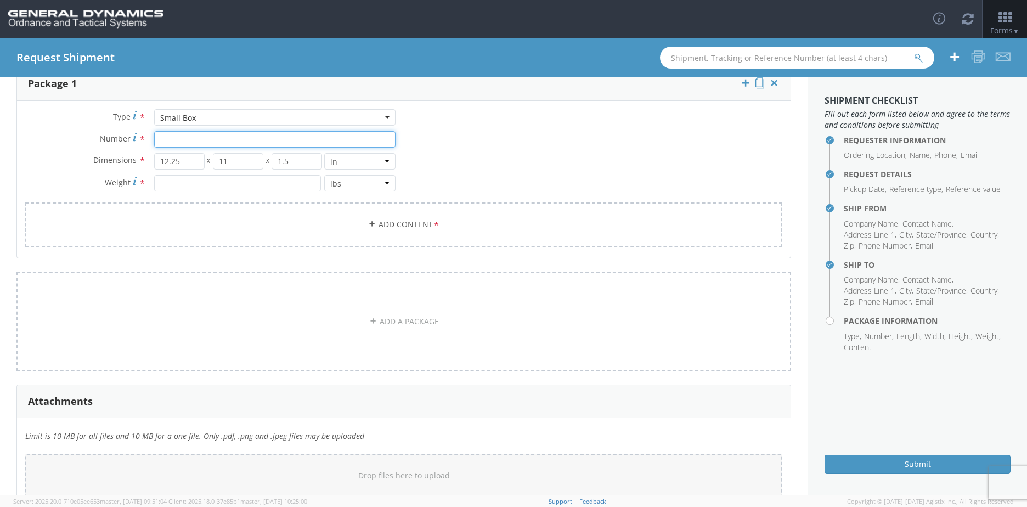
click at [180, 136] on input "Number *" at bounding box center [274, 139] width 241 height 16
type input "1"
click at [186, 160] on input "12.25" at bounding box center [179, 161] width 50 height 16
type input "1"
type input "16"
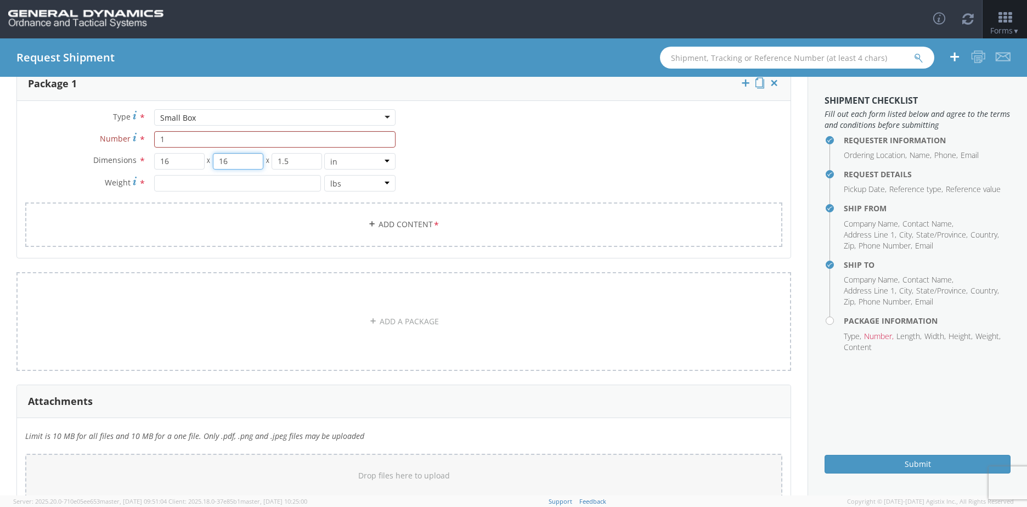
type input "16"
type input "10"
click at [175, 184] on input "number" at bounding box center [237, 183] width 167 height 16
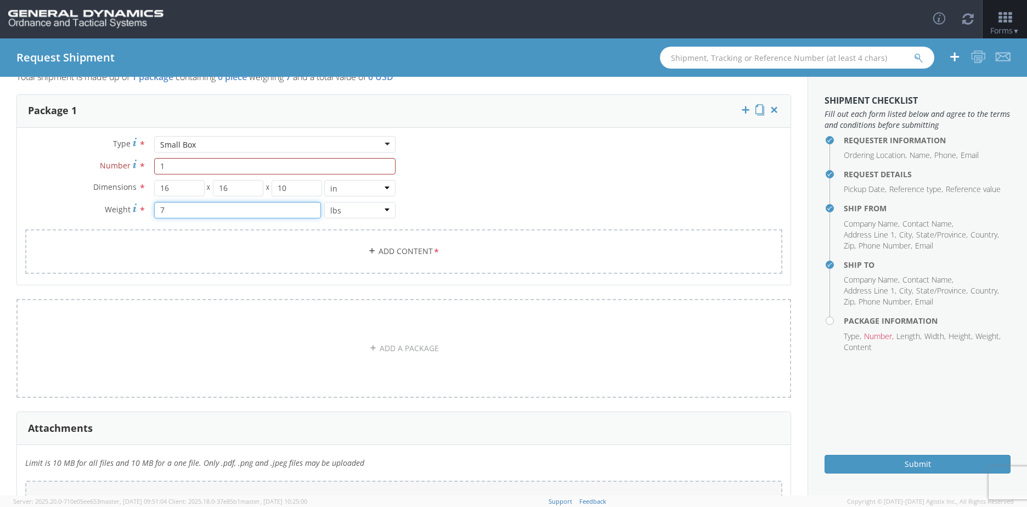
scroll to position [153, 0]
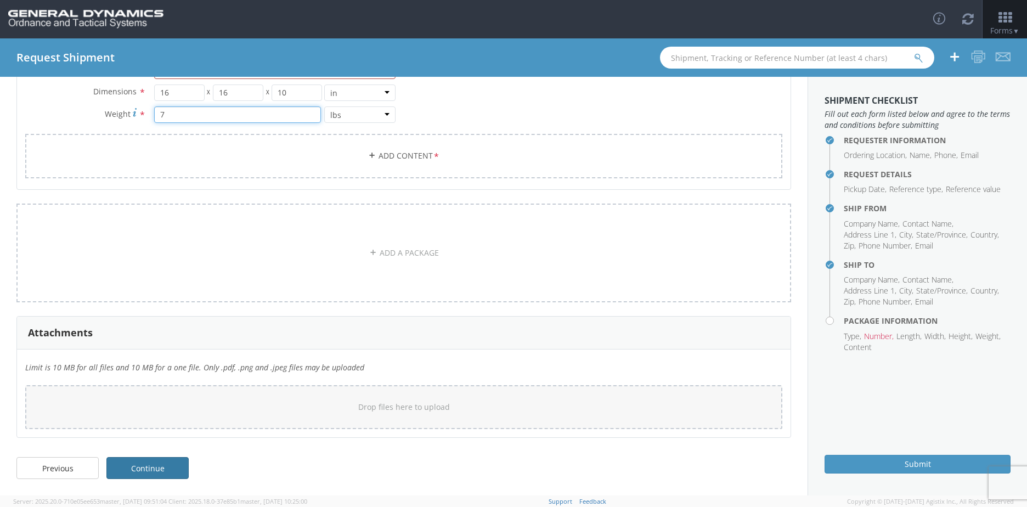
type input "7"
click at [156, 469] on link "Continue" at bounding box center [147, 468] width 82 height 22
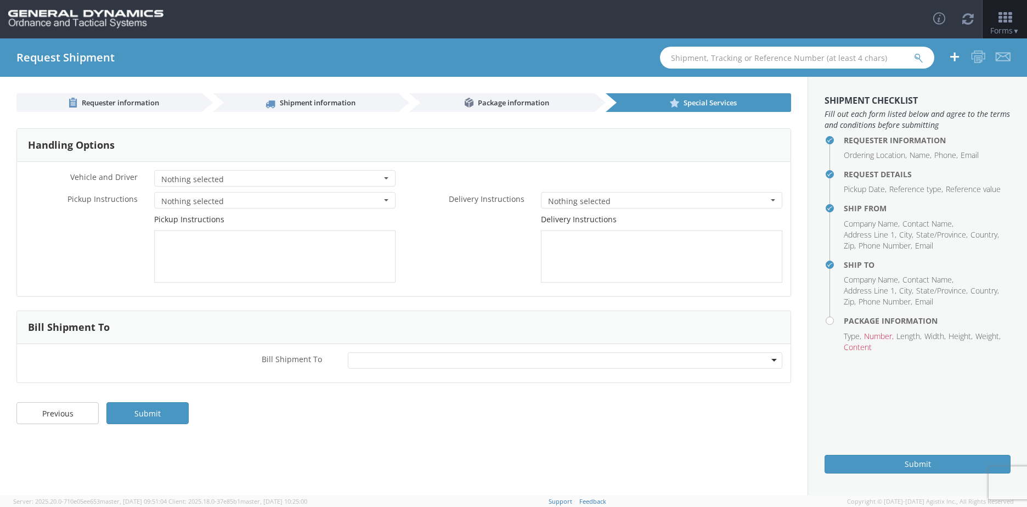
scroll to position [0, 0]
click at [329, 361] on label "Bill Shipment To *" at bounding box center [178, 359] width 322 height 14
click at [164, 354] on label "Bill Shipment To *" at bounding box center [178, 359] width 322 height 14
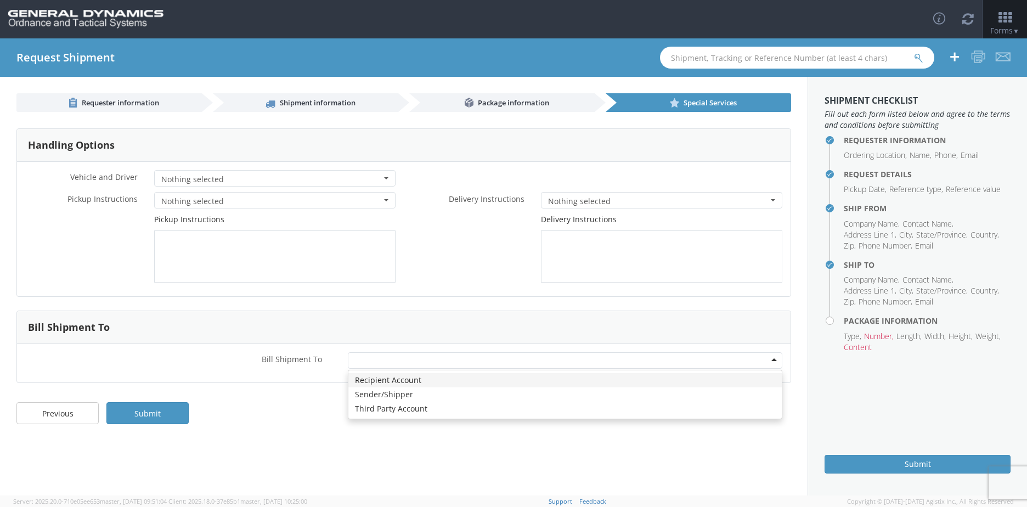
click at [774, 359] on div at bounding box center [565, 360] width 435 height 16
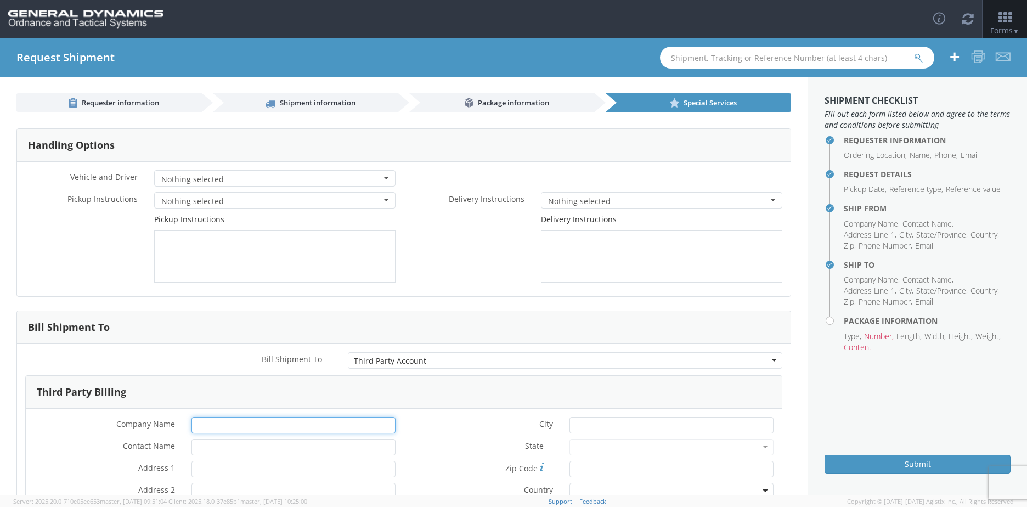
click at [191, 419] on input "* Company Name" at bounding box center [293, 425] width 204 height 16
drag, startPoint x: 316, startPoint y: 425, endPoint x: 180, endPoint y: 421, distance: 135.5
click at [180, 421] on div "* Company Name OTS AP [EMAIL_ADDRESS][DOMAIN_NAME]" at bounding box center [215, 425] width 378 height 16
type input "OTS AP [EMAIL_ADDRESS][DOMAIN_NAME]"
click at [217, 447] on input "* Contact Name" at bounding box center [293, 447] width 204 height 16
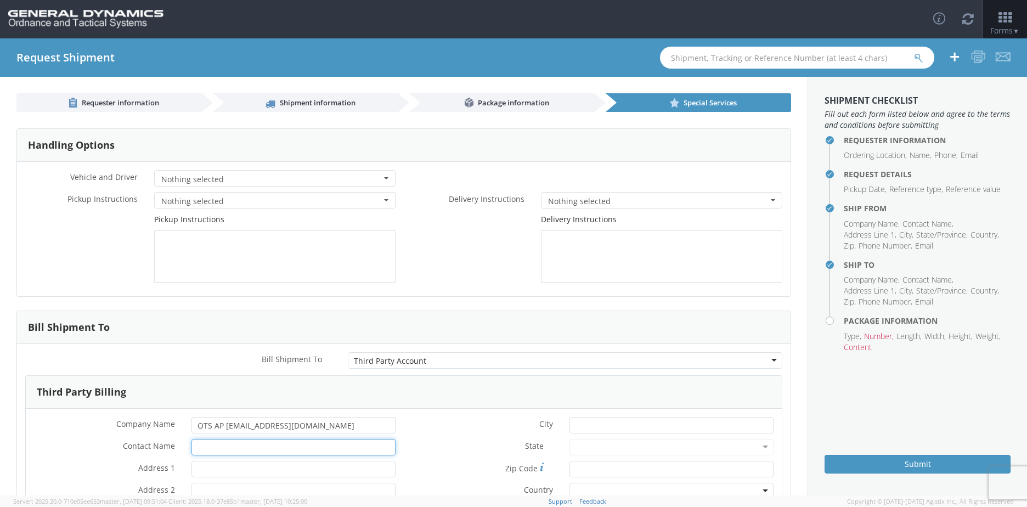
paste input "OTS AP [EMAIL_ADDRESS][DOMAIN_NAME]"
type input "OTS AP [EMAIL_ADDRESS][DOMAIN_NAME]"
drag, startPoint x: 302, startPoint y: 427, endPoint x: 153, endPoint y: 413, distance: 149.8
click at [156, 417] on div "* Company Name OTS AP [EMAIL_ADDRESS][DOMAIN_NAME]" at bounding box center [215, 425] width 378 height 16
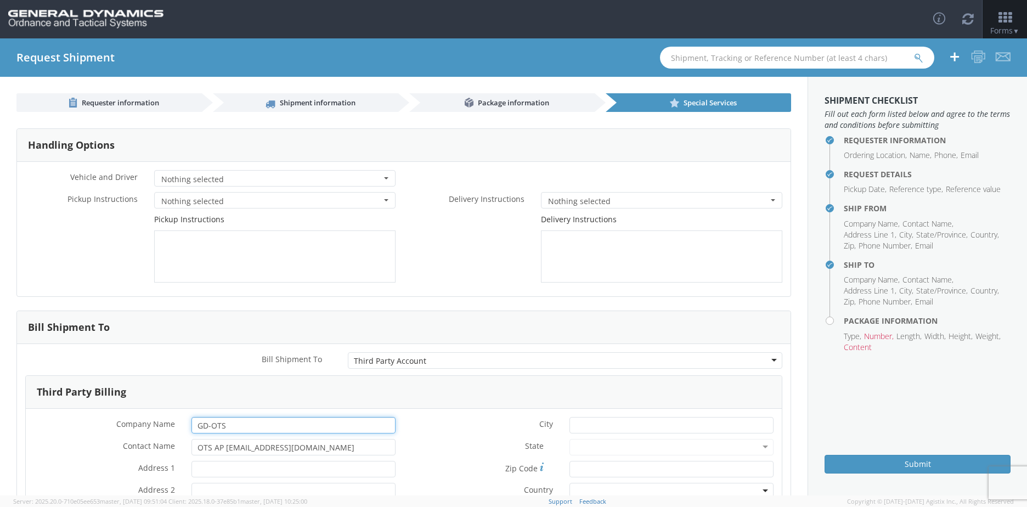
type input "GD-OTS"
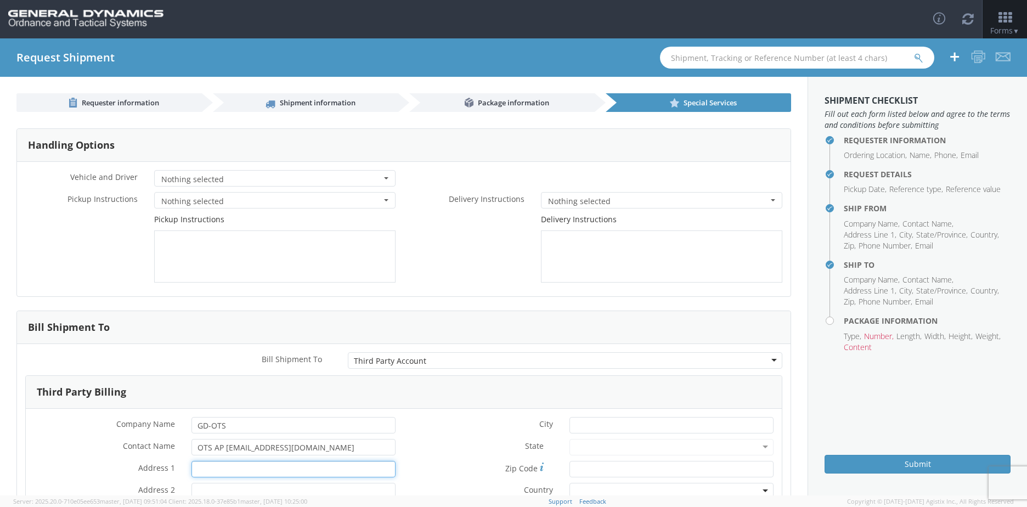
click at [205, 469] on input "* Address 1" at bounding box center [293, 469] width 204 height 16
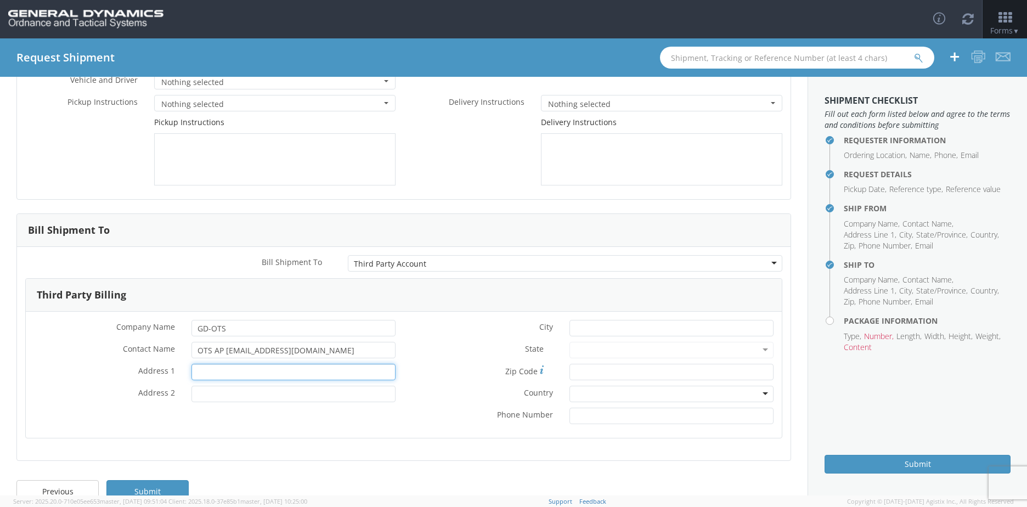
scroll to position [120, 0]
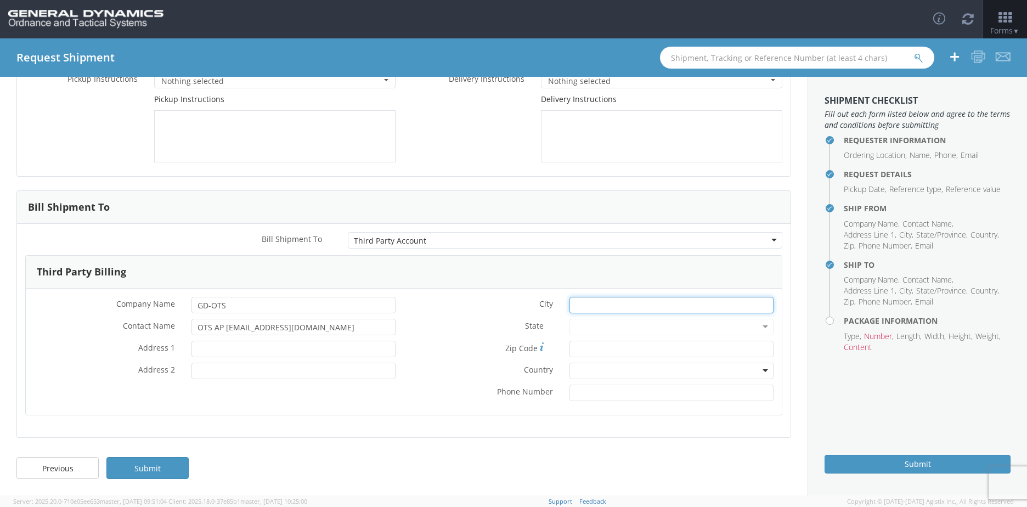
click at [587, 309] on input "* City" at bounding box center [671, 305] width 204 height 16
type input "OREM"
click at [591, 321] on div at bounding box center [671, 327] width 204 height 16
click at [604, 334] on div at bounding box center [671, 327] width 204 height 16
click at [626, 319] on div at bounding box center [671, 327] width 204 height 16
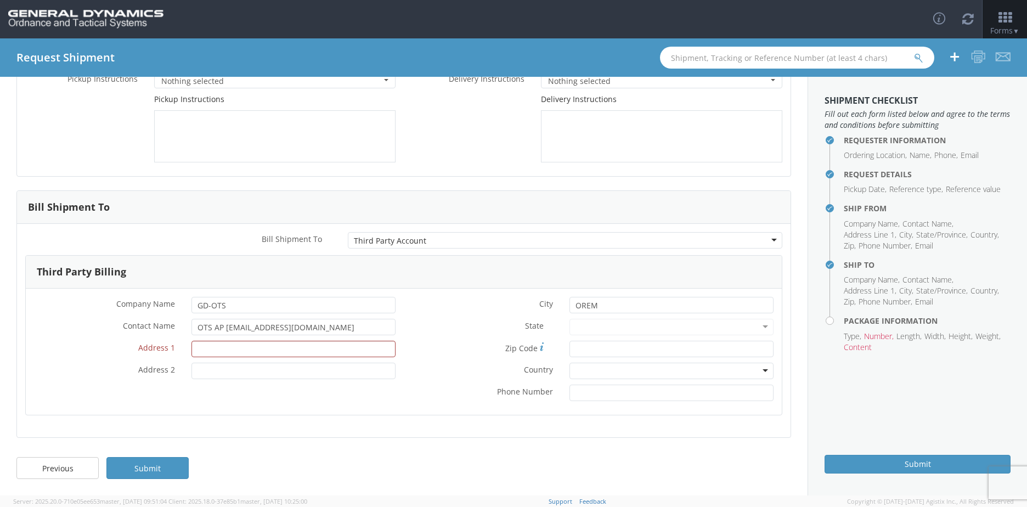
click at [756, 324] on div at bounding box center [671, 327] width 204 height 16
click at [217, 353] on input "* Address 1" at bounding box center [293, 349] width 204 height 16
type input "PO BOX 061"
click at [599, 327] on div at bounding box center [671, 327] width 204 height 16
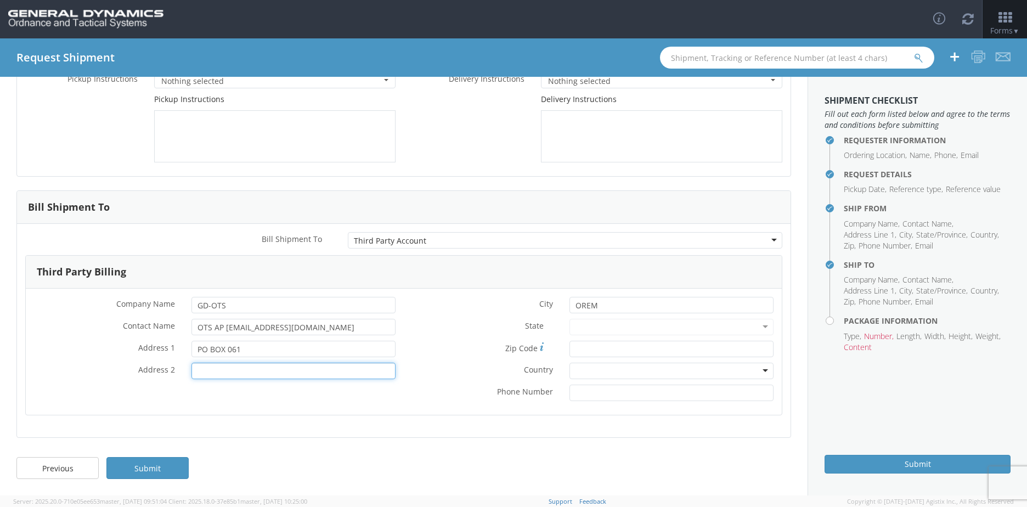
click at [214, 368] on input "* Address 2" at bounding box center [293, 370] width 204 height 16
click at [593, 331] on div at bounding box center [671, 327] width 204 height 16
click at [757, 322] on div at bounding box center [671, 327] width 204 height 16
click at [755, 328] on div at bounding box center [671, 327] width 204 height 16
click at [563, 374] on div "[GEOGRAPHIC_DATA] [GEOGRAPHIC_DATA] [GEOGRAPHIC_DATA] [US_STATE] [GEOGRAPHIC_DA…" at bounding box center [671, 370] width 220 height 16
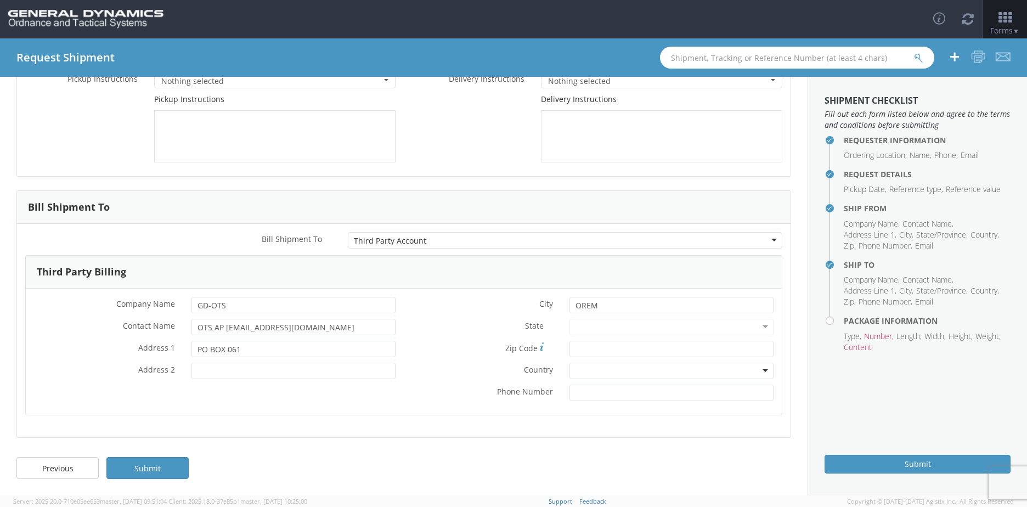
click at [569, 374] on div at bounding box center [671, 370] width 204 height 16
type input "[GEOGRAPHIC_DATA]"
click at [608, 395] on input "* Phone Number" at bounding box center [671, 392] width 204 height 16
type input "8508976268"
click at [619, 441] on div "Requester information Shipment information Package information Special Services…" at bounding box center [403, 286] width 807 height 418
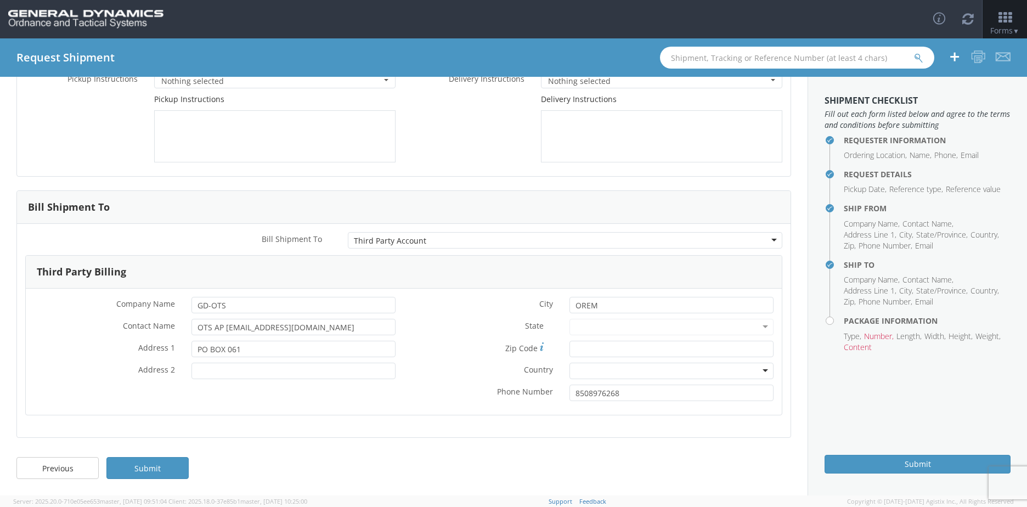
click at [611, 318] on div "* City OREM State * Zip Code * * Country * Phone Number [PHONE_NUMBER]" at bounding box center [593, 352] width 378 height 110
click at [631, 294] on div "* Company Name GD-OTS * Contact Name OTS AP [EMAIL_ADDRESS][DOMAIN_NAME] * Addr…" at bounding box center [404, 351] width 756 height 126
click at [612, 302] on input "OREM" at bounding box center [671, 305] width 204 height 16
click at [591, 318] on div "* City OREM State * Zip Code * * Country * Phone Number [PHONE_NUMBER]" at bounding box center [593, 352] width 378 height 110
click at [589, 325] on div at bounding box center [671, 327] width 204 height 16
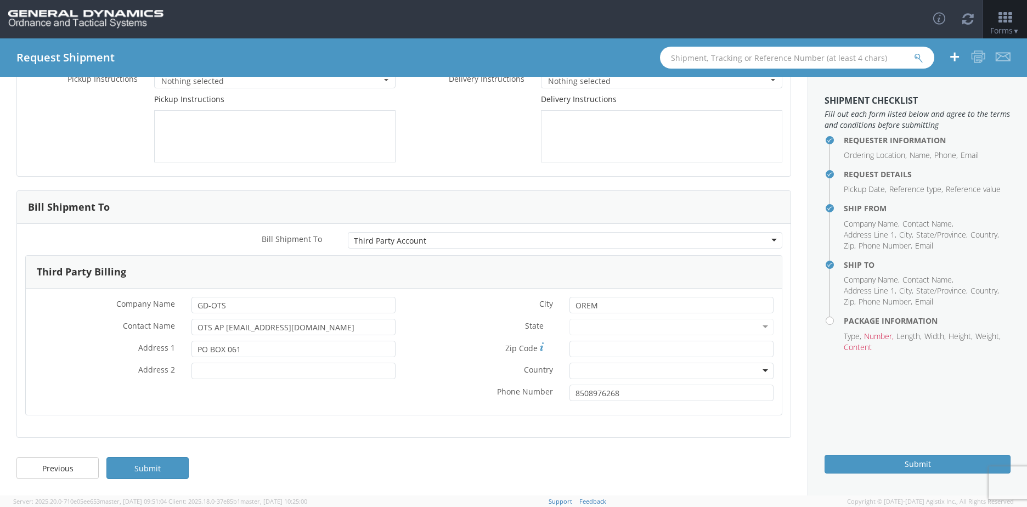
click at [756, 327] on div at bounding box center [671, 327] width 204 height 16
click at [644, 320] on div at bounding box center [671, 327] width 204 height 16
click at [254, 354] on input "PO BOX 061" at bounding box center [293, 349] width 204 height 16
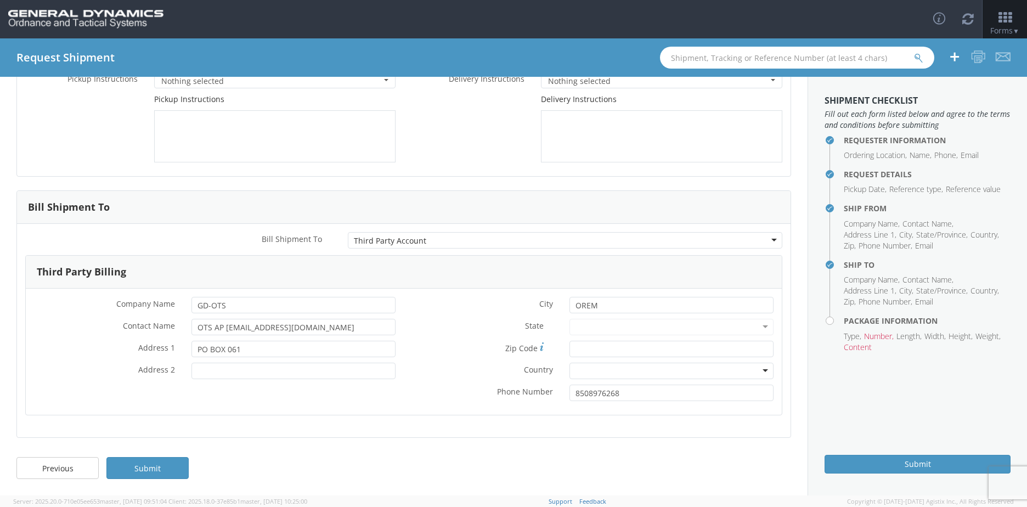
click at [612, 378] on div at bounding box center [671, 370] width 204 height 16
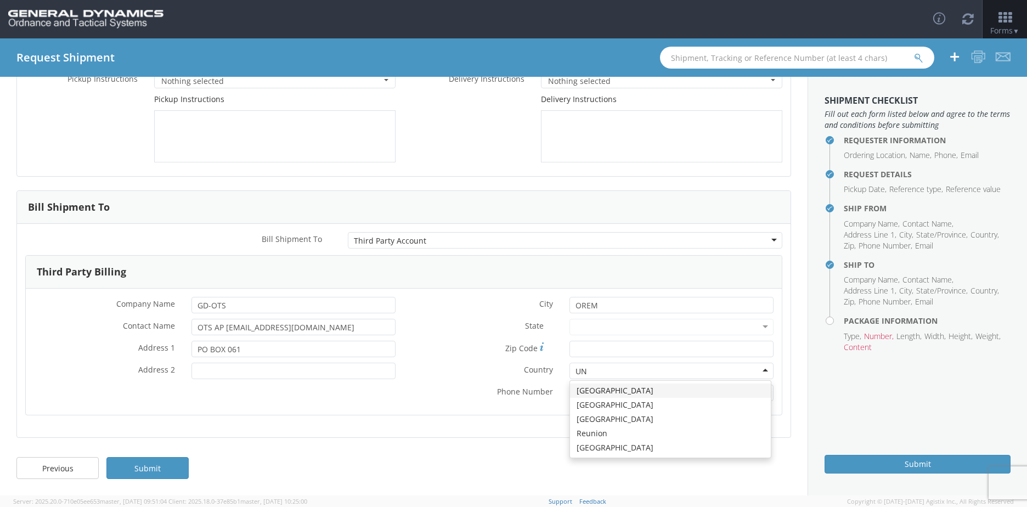
type input "U"
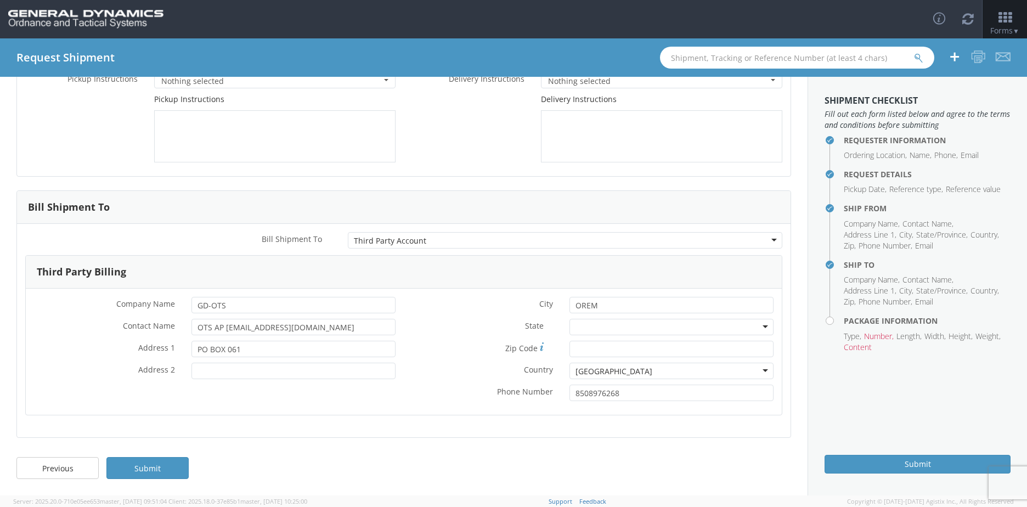
click at [752, 329] on div at bounding box center [671, 327] width 204 height 16
type input "UTA"
click at [47, 463] on link "Previous" at bounding box center [57, 468] width 82 height 22
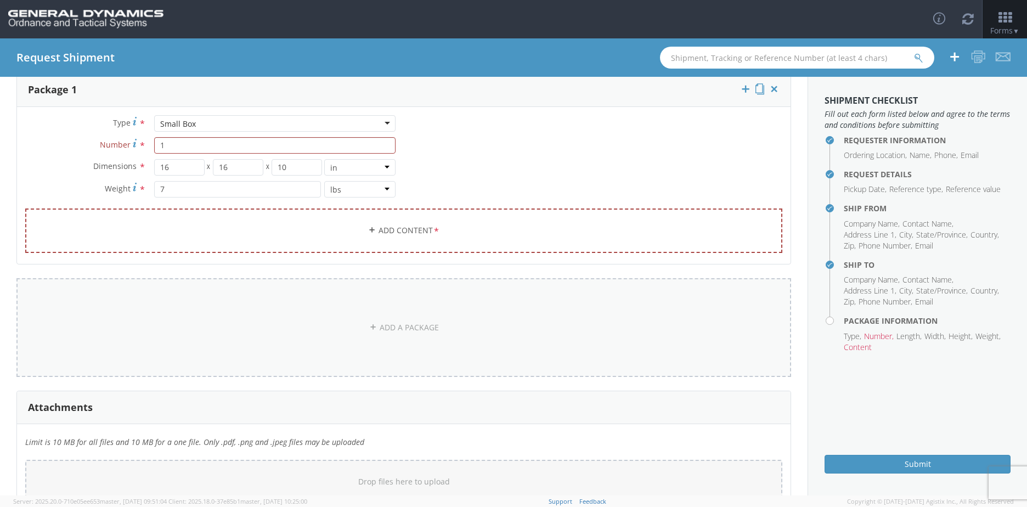
scroll to position [10, 0]
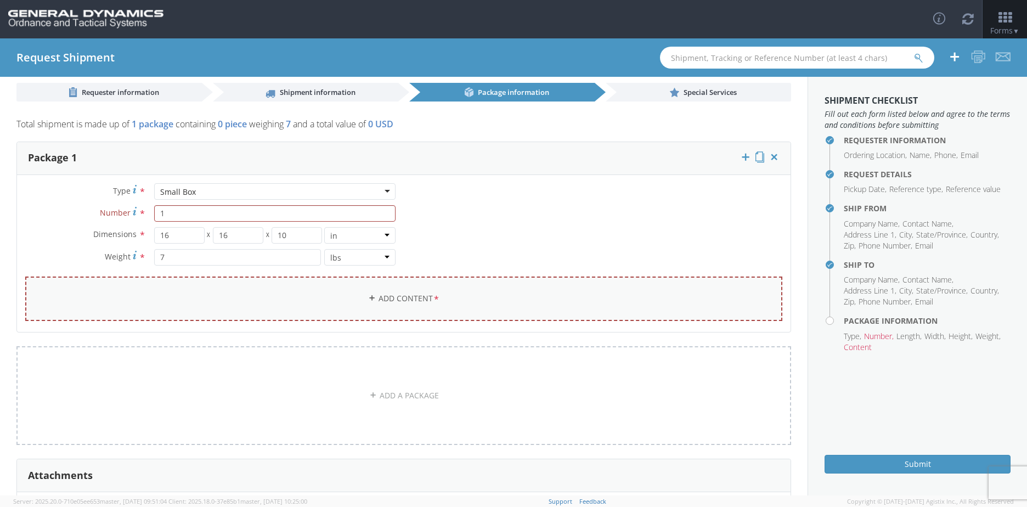
click at [368, 300] on icon at bounding box center [372, 298] width 8 height 8
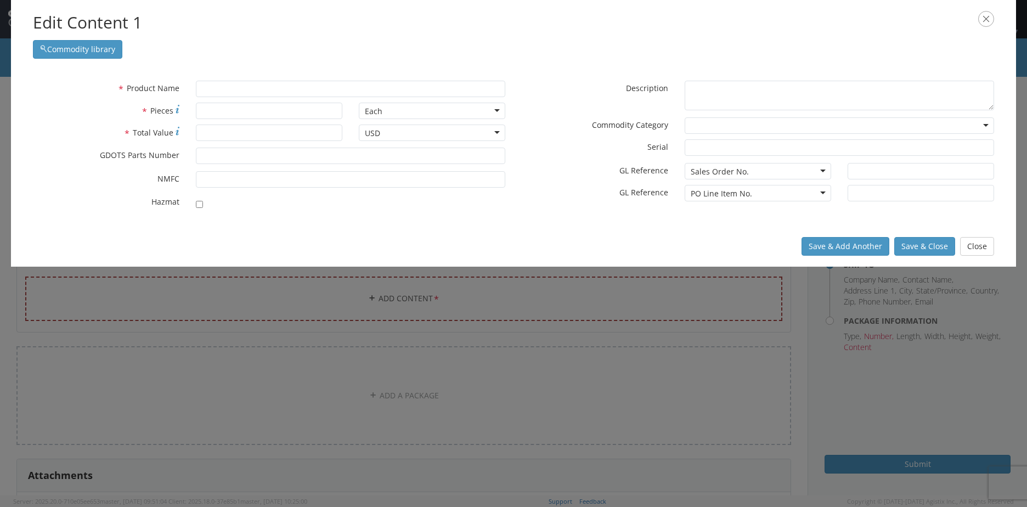
click at [218, 97] on div "* Product Name" at bounding box center [269, 92] width 489 height 22
click at [226, 86] on input "text" at bounding box center [350, 89] width 309 height 16
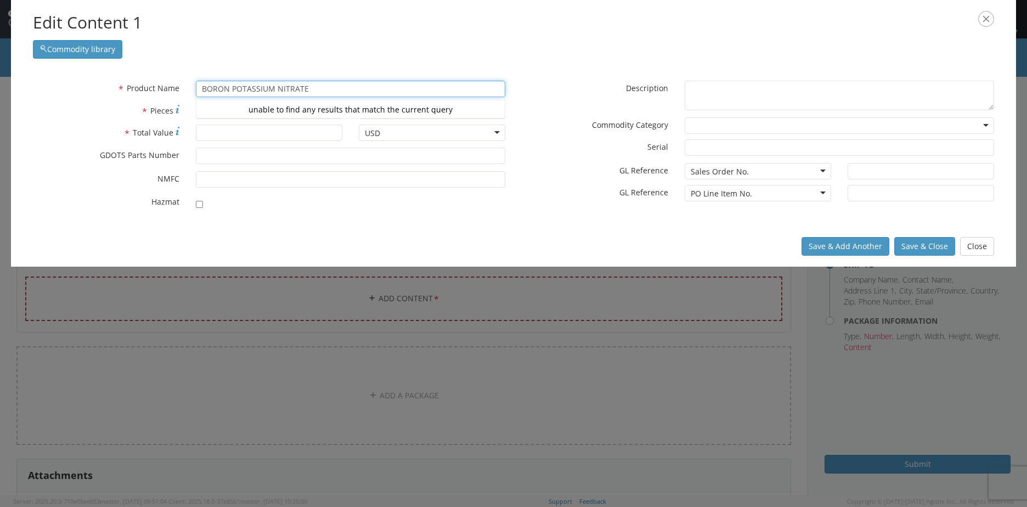
click at [243, 116] on div "unable to find any results that match the current query" at bounding box center [350, 109] width 308 height 16
type input "BORON POTASSIUM NITRATE"
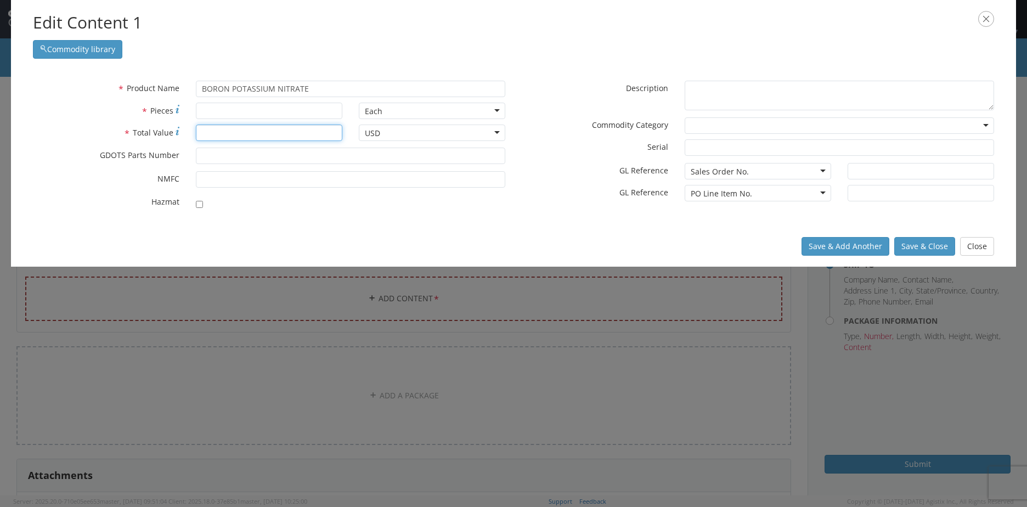
click at [209, 136] on input "* Total Value" at bounding box center [269, 132] width 146 height 16
type input "2000"
click at [216, 141] on div "* Total Value 2000" at bounding box center [188, 135] width 326 height 22
click at [208, 151] on input "* GDOTS Parts Number" at bounding box center [350, 156] width 309 height 16
click at [218, 115] on input "* Pieces" at bounding box center [269, 111] width 146 height 16
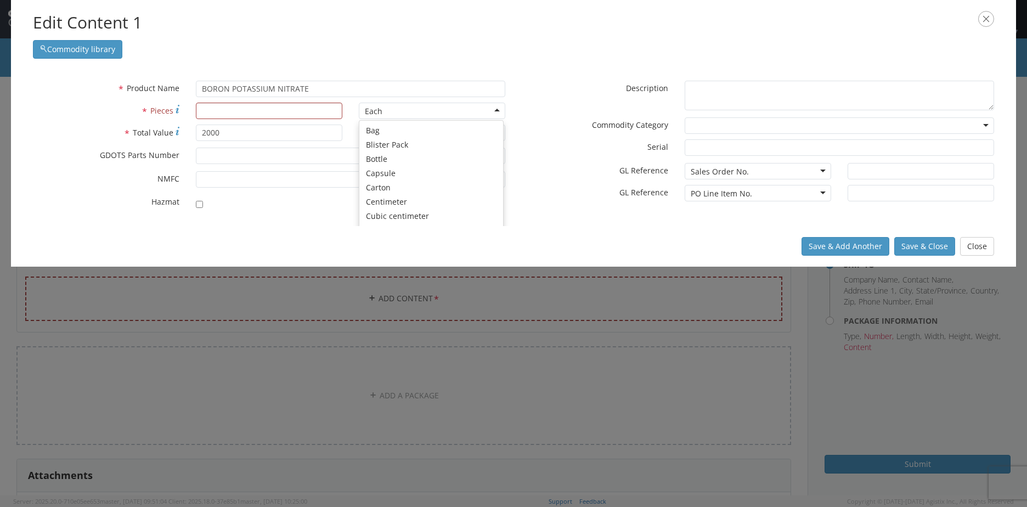
click at [412, 112] on div "Each" at bounding box center [432, 111] width 146 height 16
click at [283, 107] on input "* Pieces" at bounding box center [269, 111] width 146 height 16
type input "920"
click at [426, 119] on div "Each Bag Blister Pack Bottle Capsule Carton Centimeter Cubic centimeter Cubic f…" at bounding box center [432, 111] width 146 height 16
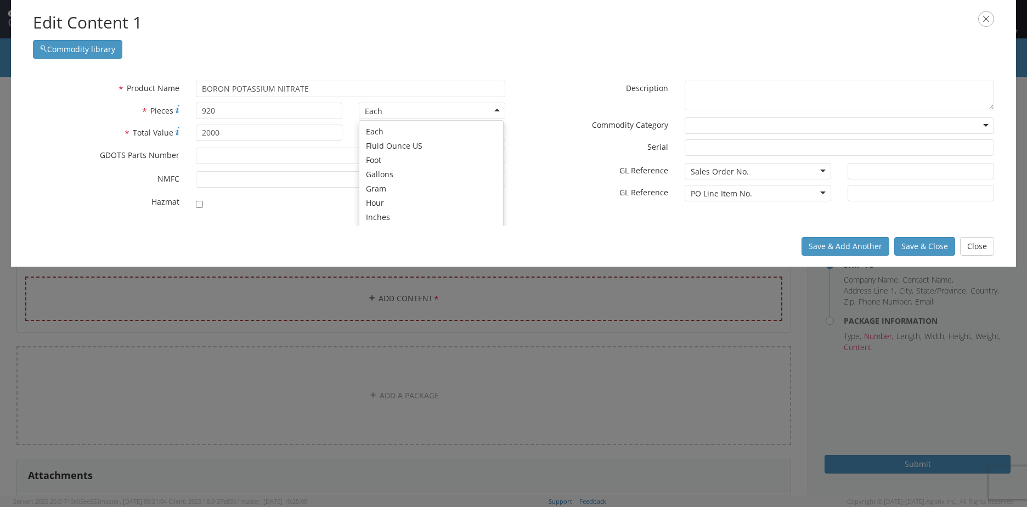
scroll to position [208, 0]
click at [197, 205] on input "checkbox" at bounding box center [199, 204] width 7 height 7
checkbox input "true"
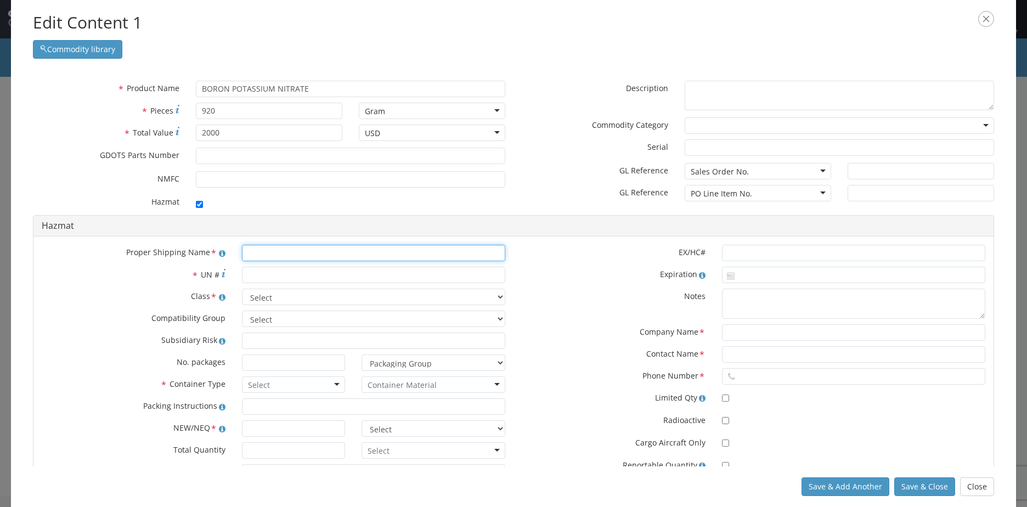
click at [270, 257] on input "text" at bounding box center [373, 253] width 263 height 16
type input "PROPELLANT SOLID"
click at [271, 277] on input "* UN #" at bounding box center [373, 275] width 263 height 16
type input "0499"
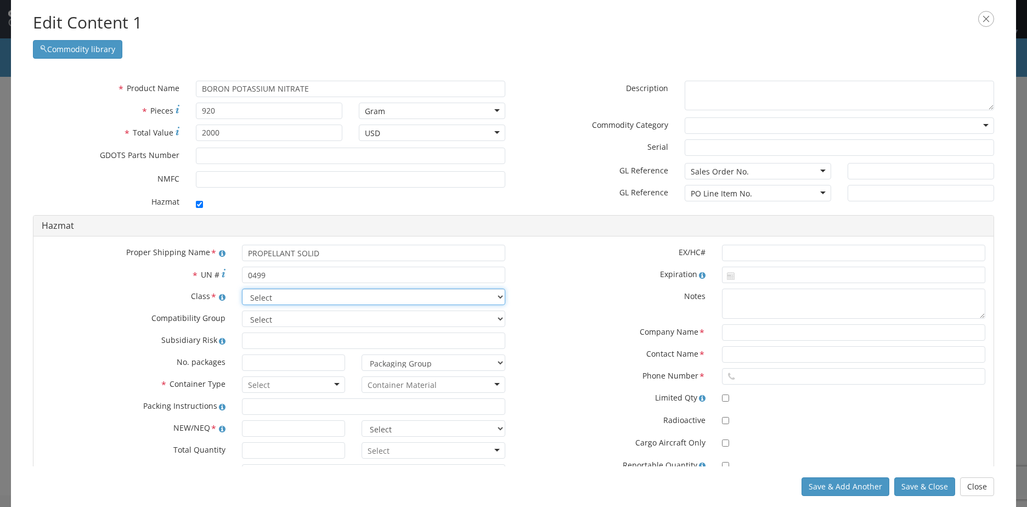
click at [280, 291] on select "Select 1.1 Explosive 1.2 Explosive 1.3 Explosive 1.4 Explosive 1.5 Explosive 1.…" at bounding box center [373, 296] width 263 height 16
click at [242, 288] on select "Select 1.1 Explosive 1.2 Explosive 1.3 Explosive 1.4 Explosive 1.5 Explosive 1.…" at bounding box center [373, 296] width 263 height 16
click at [308, 302] on select "Select 1.1 Explosive 1.2 Explosive 1.3 Explosive 1.4 Explosive 1.5 Explosive 1.…" at bounding box center [373, 296] width 263 height 16
select select "1.3 Explosive"
click at [242, 288] on select "Select 1.1 Explosive 1.2 Explosive 1.3 Explosive 1.4 Explosive 1.5 Explosive 1.…" at bounding box center [373, 296] width 263 height 16
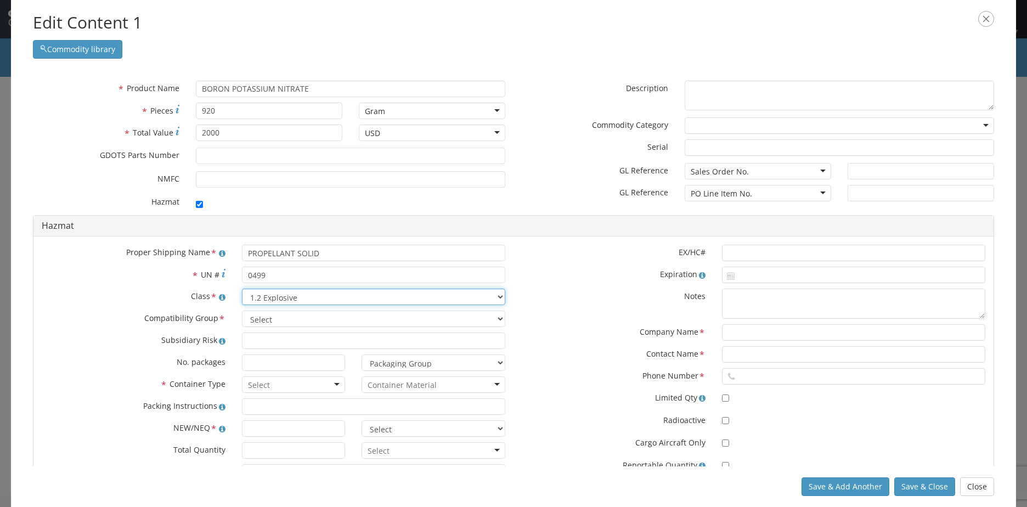
click at [282, 328] on div "Proper Shipping Name * PROPELLANT SOLID * UN # 0499 Class * Select 1.1 Explosiv…" at bounding box center [273, 365] width 480 height 241
click at [286, 319] on select "Select A B C D E F G H J K L N S" at bounding box center [373, 318] width 263 height 16
select select "C"
click at [242, 310] on select "Select A B C D E F G H J K L N S" at bounding box center [373, 318] width 263 height 16
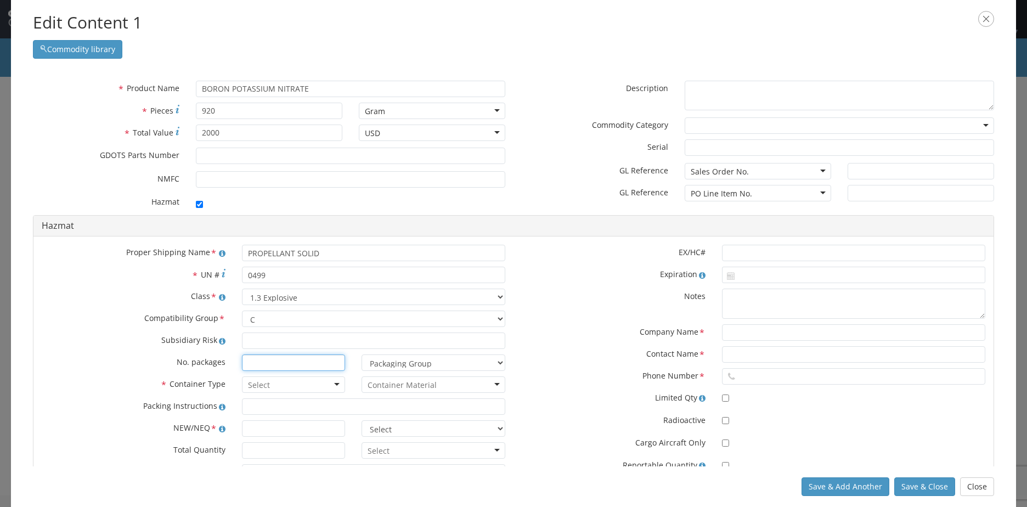
click at [255, 362] on input at bounding box center [294, 362] width 104 height 16
type input "1"
click at [257, 384] on input "select-one" at bounding box center [260, 384] width 24 height 11
click at [432, 382] on input "select-one" at bounding box center [401, 384] width 69 height 11
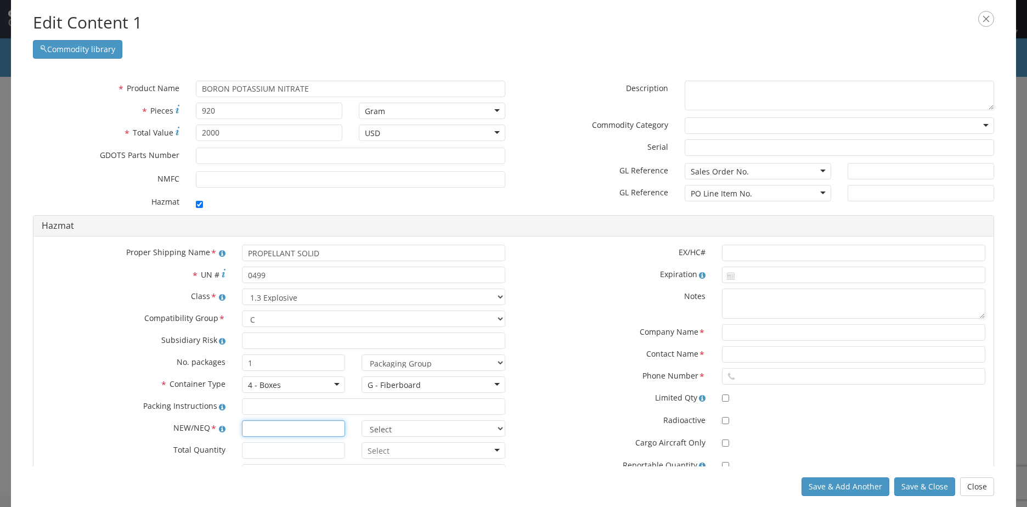
click at [274, 426] on input "text" at bounding box center [294, 428] width 104 height 16
type input "2.03"
click at [456, 429] on select "Select lbs kgs" at bounding box center [433, 428] width 144 height 16
select select "LBS"
click at [361, 420] on select "Select lbs kgs" at bounding box center [433, 428] width 144 height 16
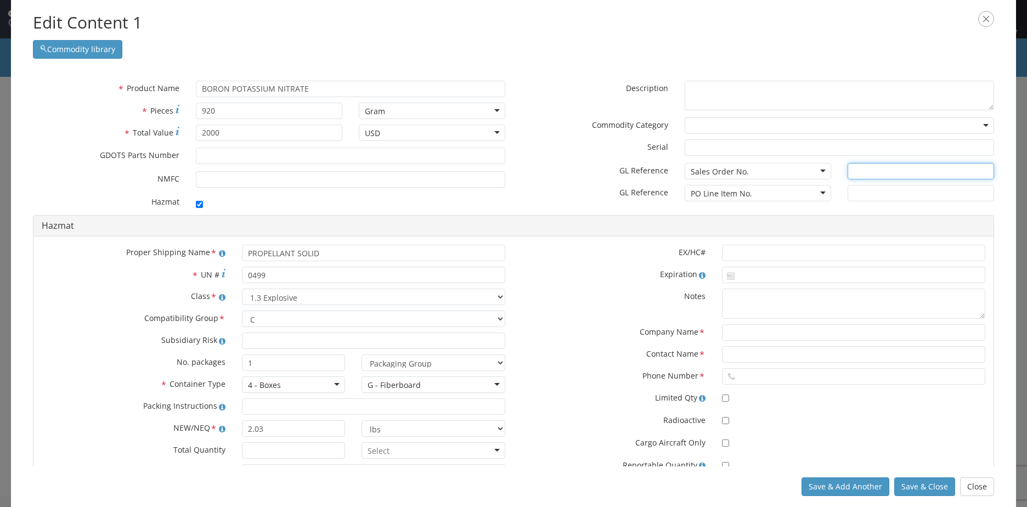
click at [869, 172] on input "text" at bounding box center [920, 171] width 146 height 16
type input "68166"
click at [743, 325] on input "text" at bounding box center [853, 332] width 263 height 16
type input "NAMMO DEFENS ESYSTEMS INC"
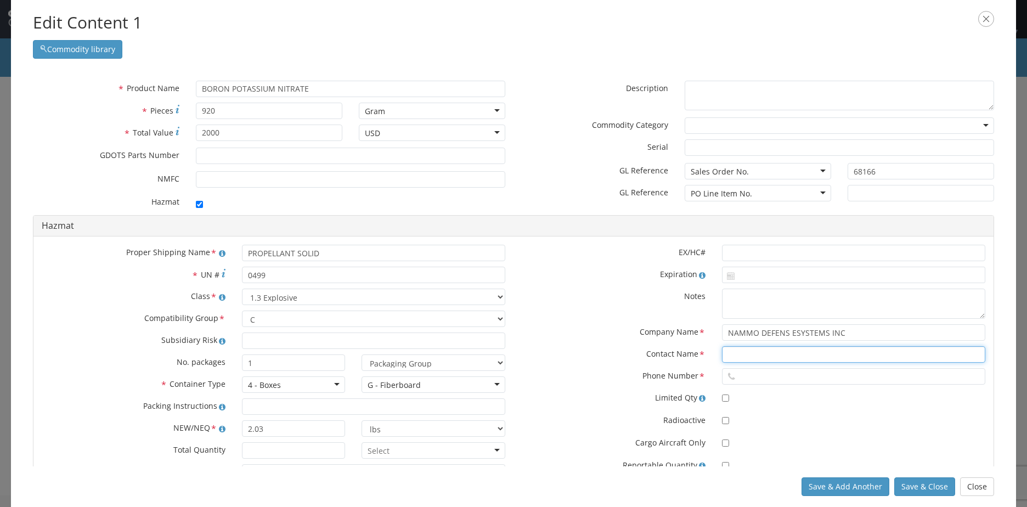
click at [738, 348] on input "text" at bounding box center [853, 354] width 263 height 16
type input "SHIPPING"
click at [729, 372] on icon at bounding box center [731, 376] width 9 height 9
click at [790, 377] on input "text" at bounding box center [853, 376] width 263 height 16
type input "[PHONE_NUMBER]"
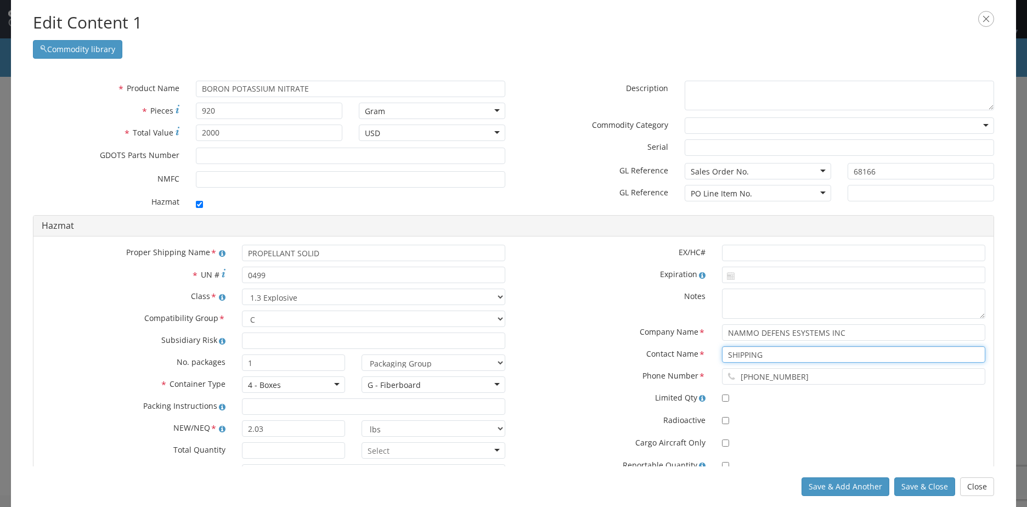
click at [781, 354] on input "SHIPPING" at bounding box center [853, 354] width 263 height 16
type input "S"
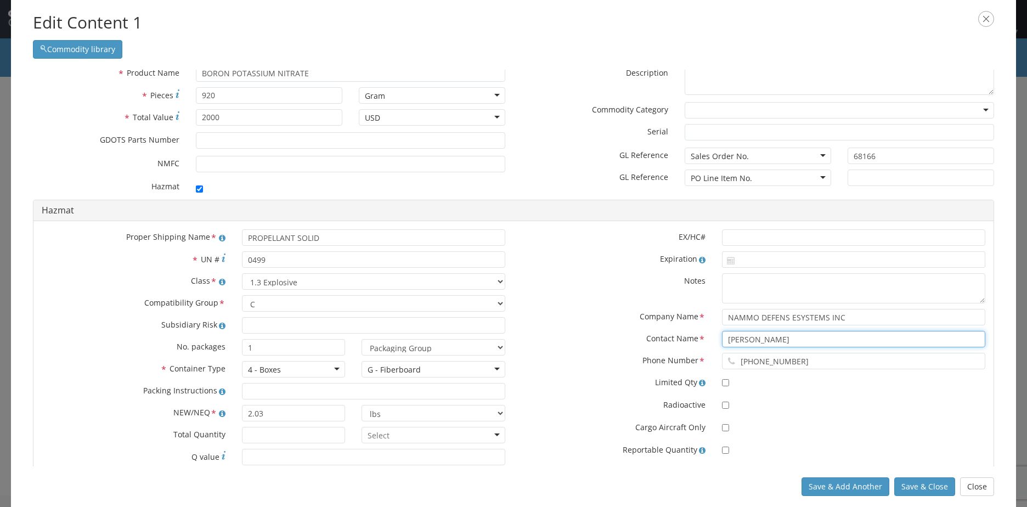
scroll to position [0, 0]
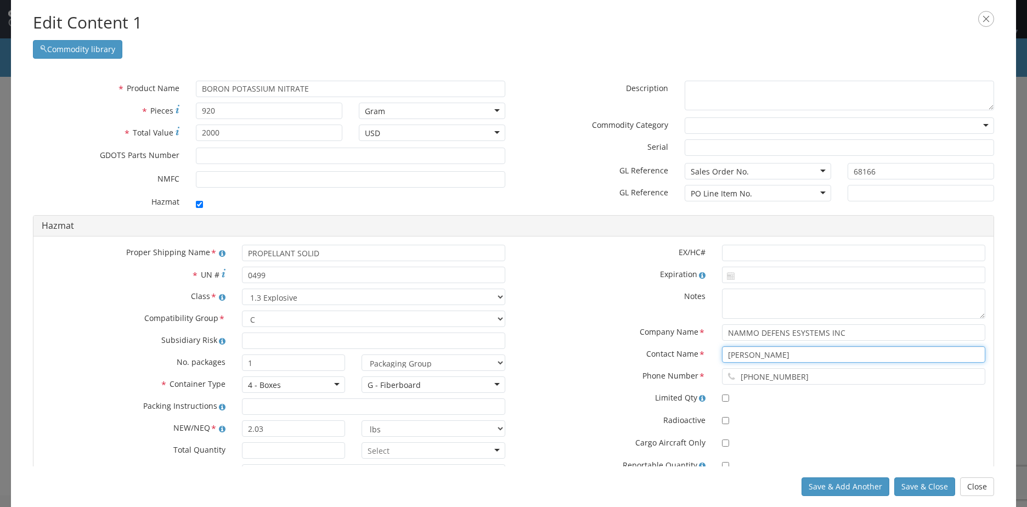
type input "[PERSON_NAME]"
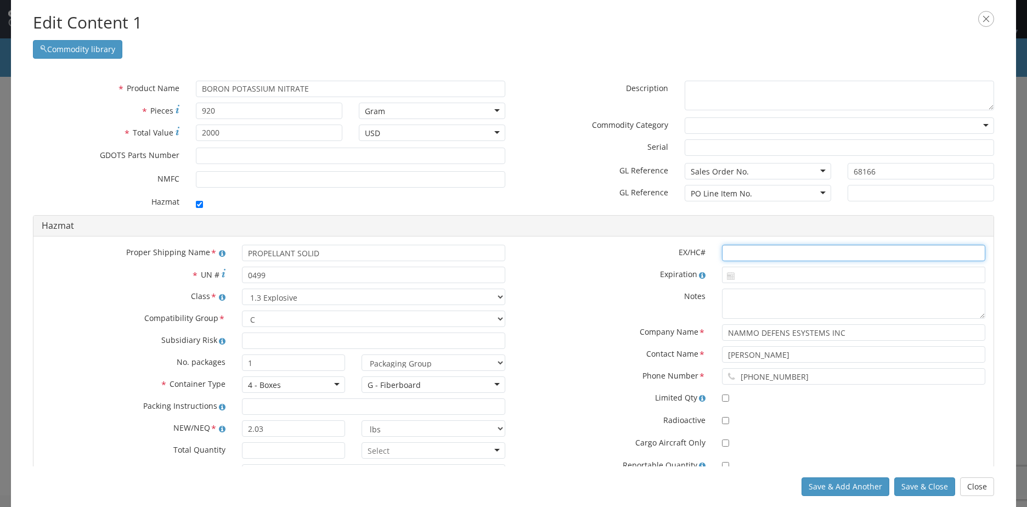
click at [770, 257] on input "text" at bounding box center [853, 253] width 263 height 16
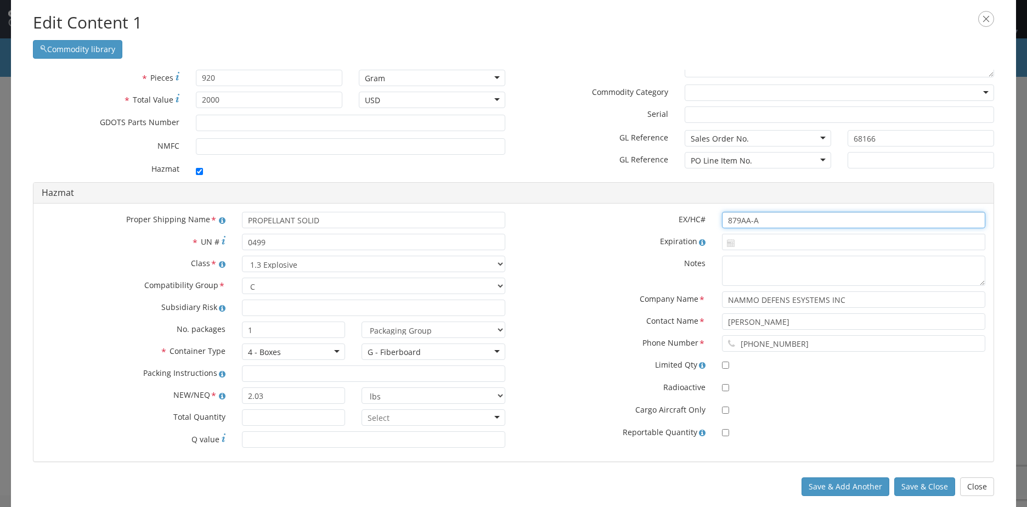
scroll to position [50, 0]
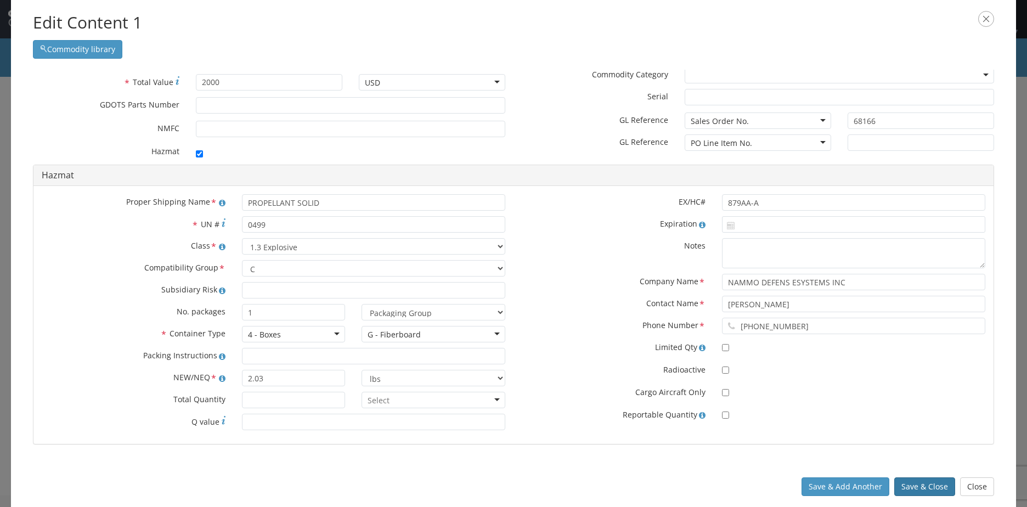
click at [934, 487] on button "Save & Close" at bounding box center [924, 486] width 61 height 19
click at [802, 202] on input "879AA-A" at bounding box center [853, 202] width 263 height 16
type input "8"
click at [928, 485] on button "Save & Close" at bounding box center [924, 486] width 61 height 19
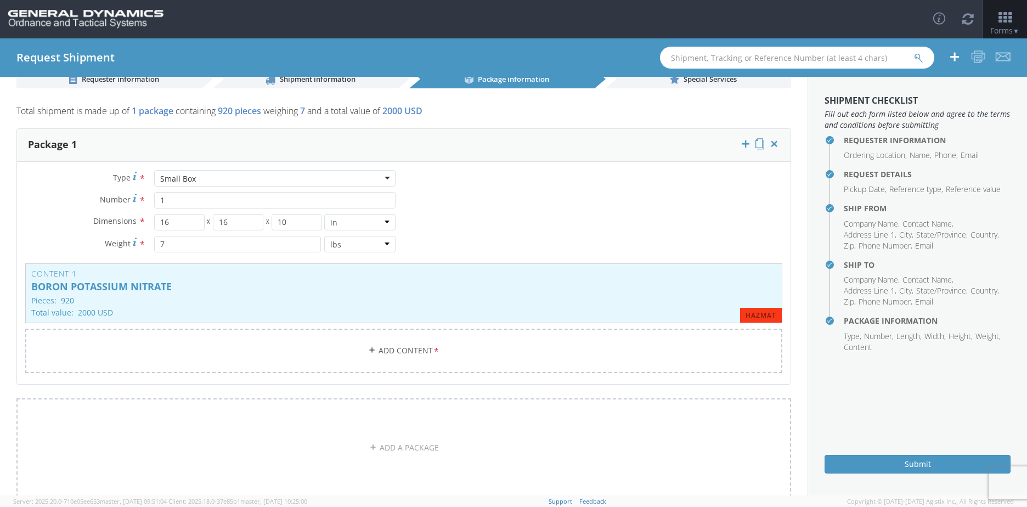
scroll to position [0, 0]
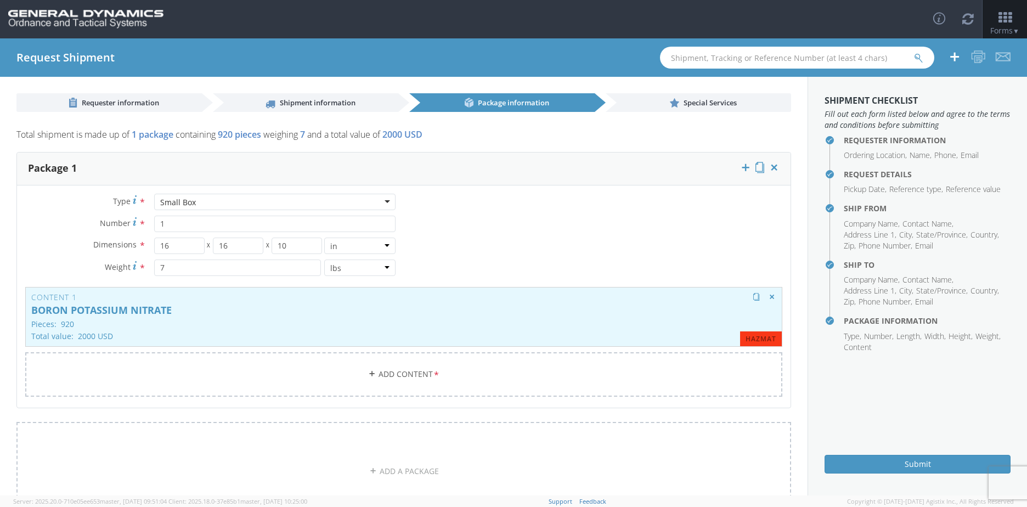
click at [354, 326] on p "Pieces: 920" at bounding box center [403, 324] width 745 height 8
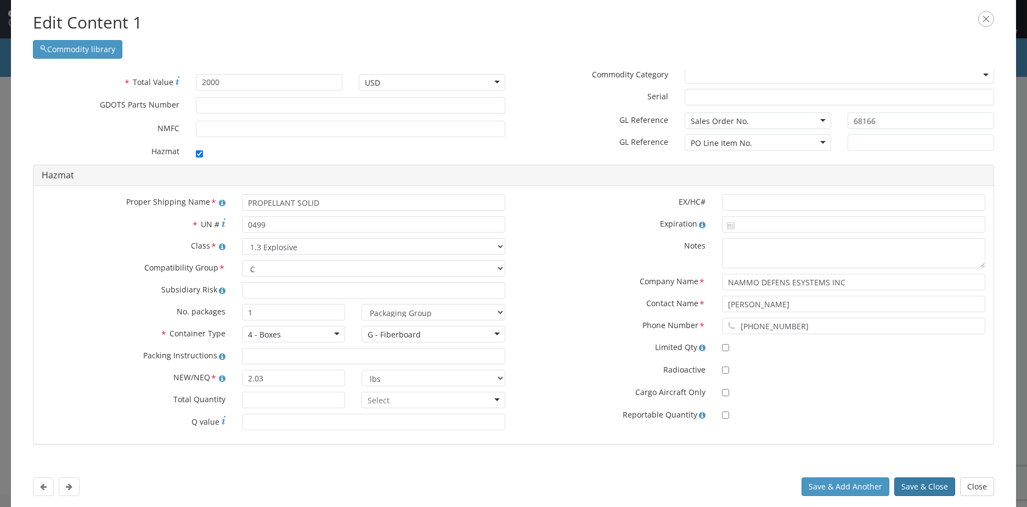
click at [917, 483] on button "Save & Close" at bounding box center [924, 486] width 61 height 19
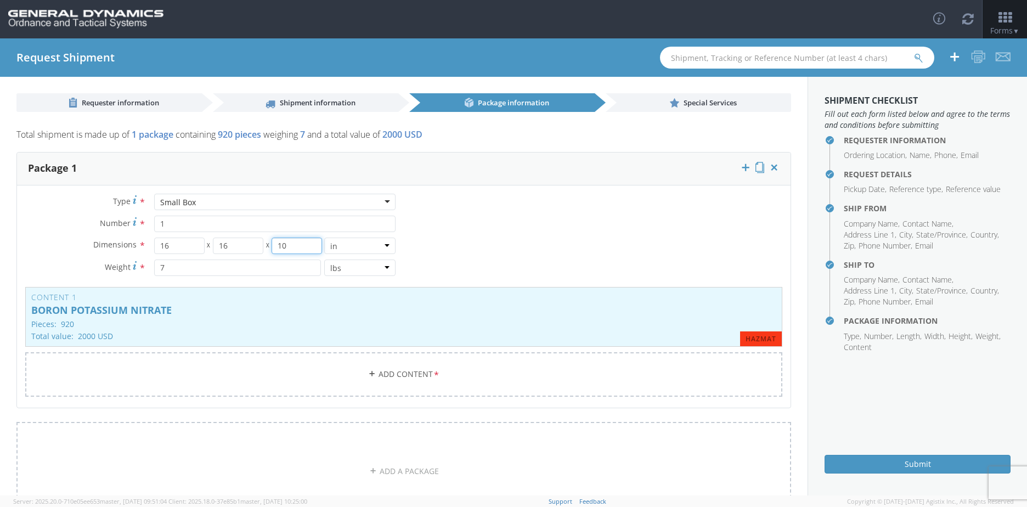
click at [301, 247] on input "10" at bounding box center [296, 245] width 50 height 16
click at [190, 318] on div "Content 1 BORON POTASSIUM NITRATE Pieces: 920 Total value: 2000 USD HAZMAT" at bounding box center [403, 317] width 757 height 60
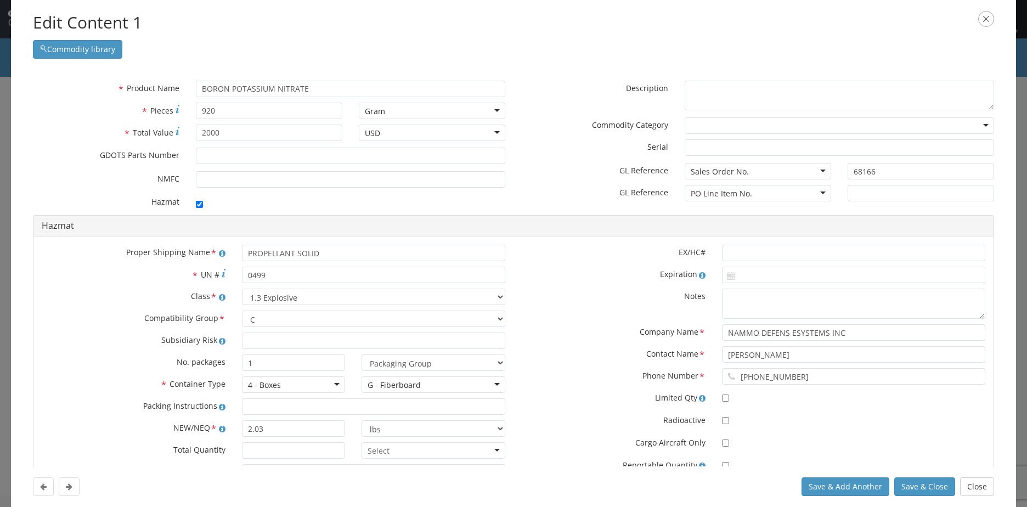
scroll to position [50, 0]
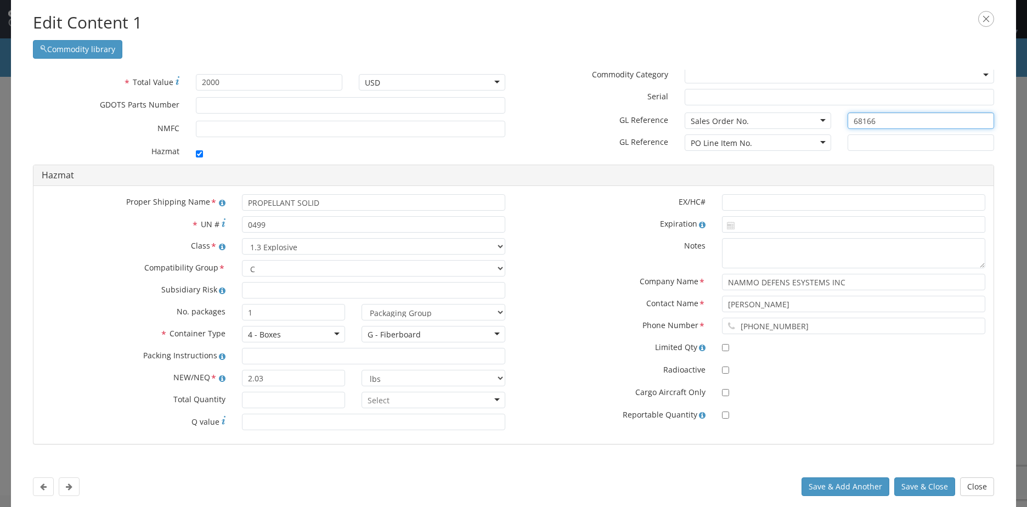
click at [852, 116] on input "68166" at bounding box center [920, 120] width 146 height 16
type input "8166"
click at [861, 150] on input "text" at bounding box center [920, 142] width 146 height 16
click at [809, 150] on div "PO Line Item No." at bounding box center [757, 142] width 146 height 16
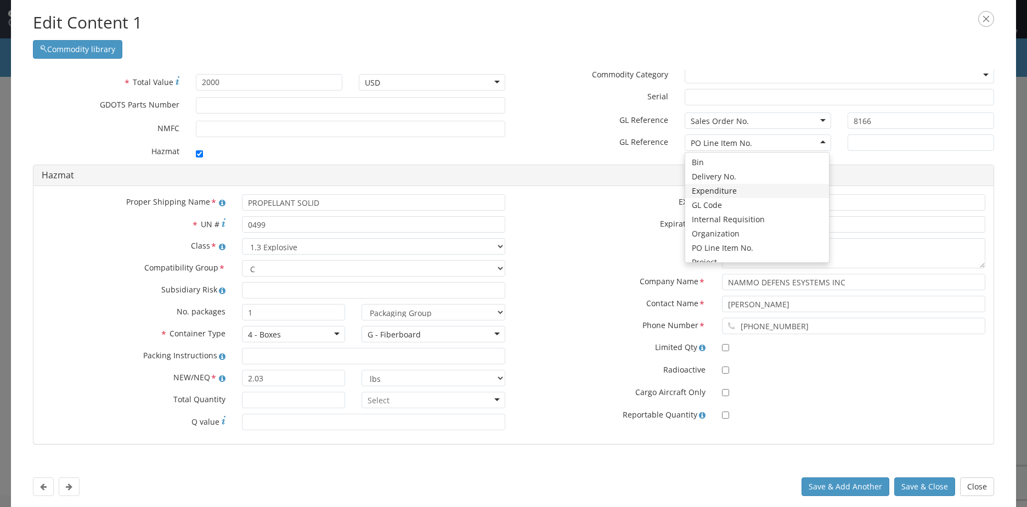
click at [595, 199] on label "EX/HC#" at bounding box center [613, 200] width 200 height 13
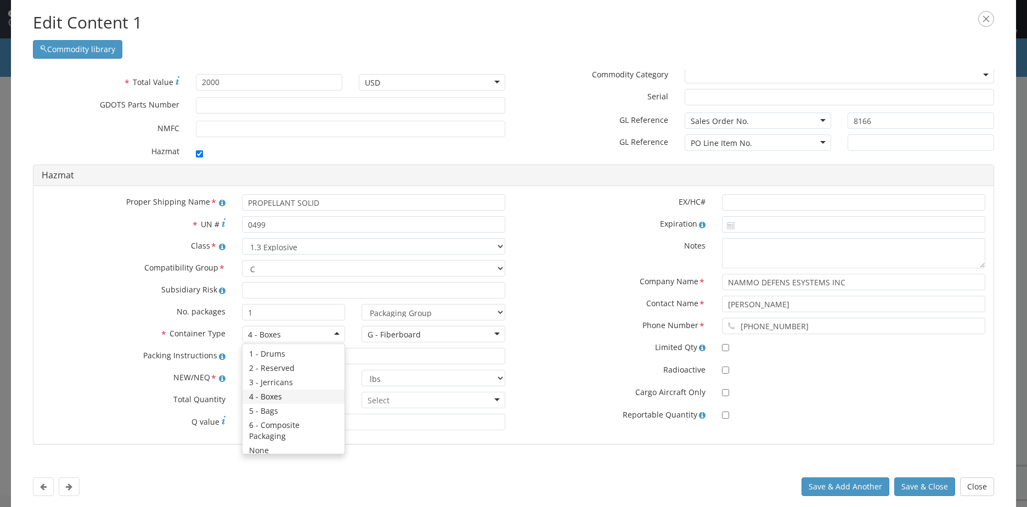
click at [251, 339] on div "4 - Boxes" at bounding box center [264, 334] width 33 height 11
click at [256, 400] on div "Proper Shipping Name * PROPELLANT SOLID * UN # 0499 Class * Select 1.1 Explosiv…" at bounding box center [273, 314] width 480 height 241
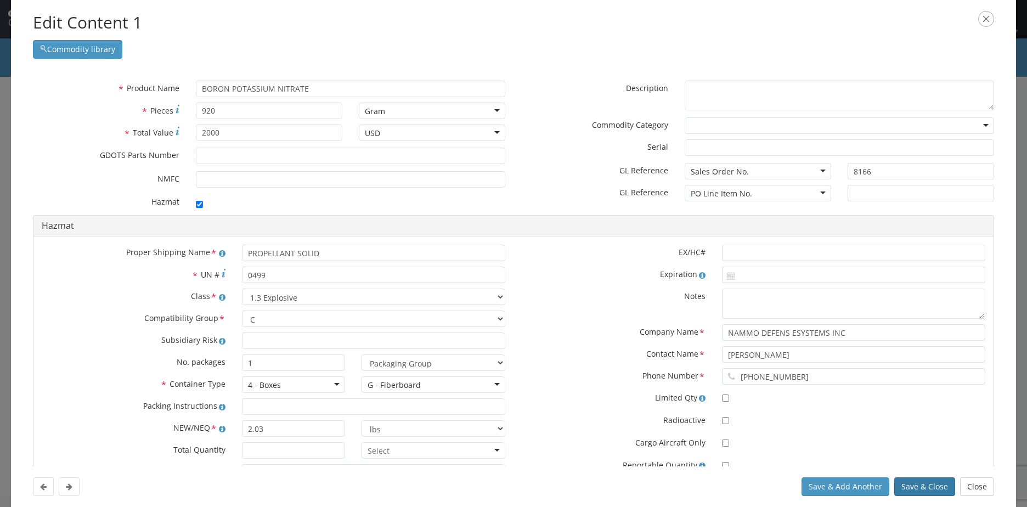
click at [926, 486] on button "Save & Close" at bounding box center [924, 486] width 61 height 19
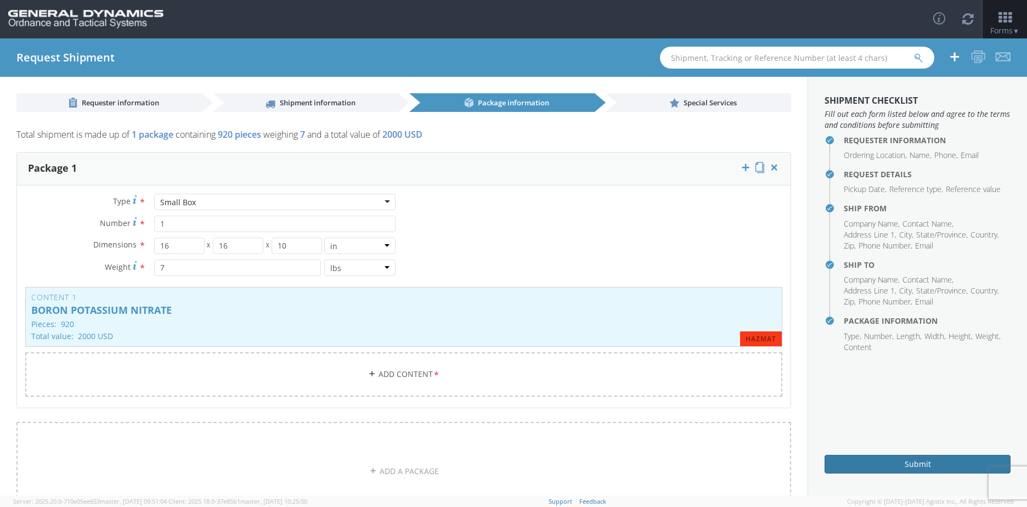
click at [921, 470] on button "Submit" at bounding box center [917, 464] width 186 height 19
